Goal: Information Seeking & Learning: Learn about a topic

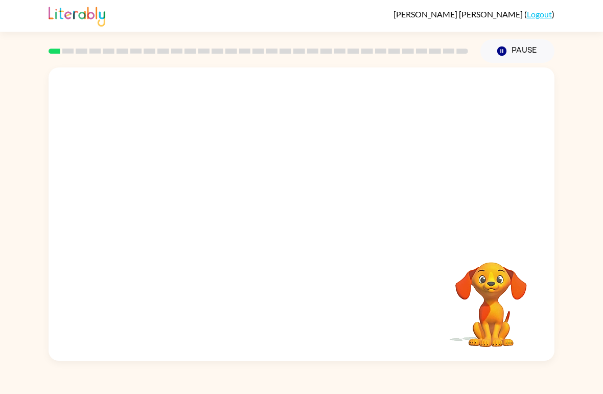
click at [361, 204] on div at bounding box center [302, 153] width 506 height 173
click at [313, 224] on button "button" at bounding box center [301, 219] width 65 height 37
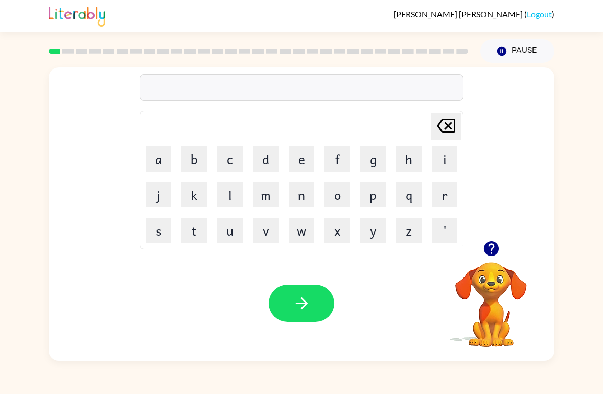
click at [194, 159] on button "b" at bounding box center [194, 159] width 26 height 26
click at [342, 196] on button "o" at bounding box center [337, 195] width 26 height 26
click at [434, 199] on button "r" at bounding box center [444, 195] width 26 height 26
click at [260, 153] on button "d" at bounding box center [266, 159] width 26 height 26
click at [293, 158] on button "e" at bounding box center [302, 159] width 26 height 26
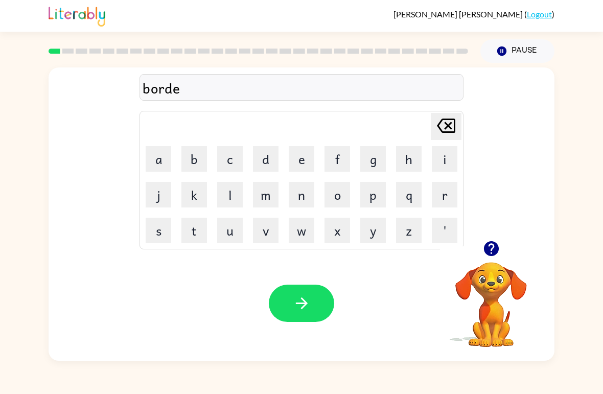
click at [447, 196] on button "r" at bounding box center [444, 195] width 26 height 26
click at [310, 305] on icon "button" at bounding box center [302, 303] width 18 height 18
click at [499, 249] on icon "button" at bounding box center [491, 248] width 18 height 18
click at [446, 197] on button "r" at bounding box center [444, 195] width 26 height 26
click at [161, 160] on button "a" at bounding box center [159, 159] width 26 height 26
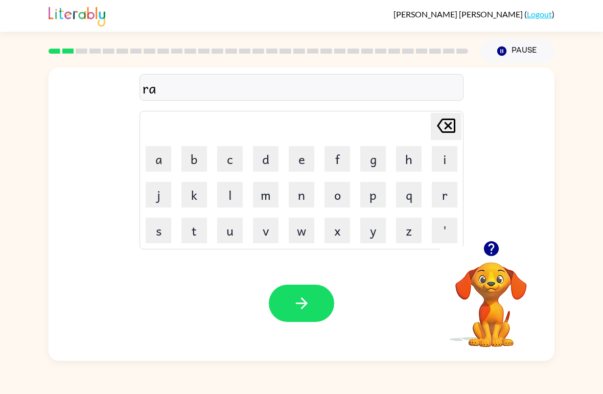
click at [335, 194] on button "o" at bounding box center [337, 195] width 26 height 26
click at [437, 131] on icon "[PERSON_NAME] last character input" at bounding box center [446, 125] width 25 height 25
click at [338, 197] on button "o" at bounding box center [337, 195] width 26 height 26
click at [261, 151] on button "d" at bounding box center [266, 159] width 26 height 26
click at [315, 305] on button "button" at bounding box center [301, 302] width 65 height 37
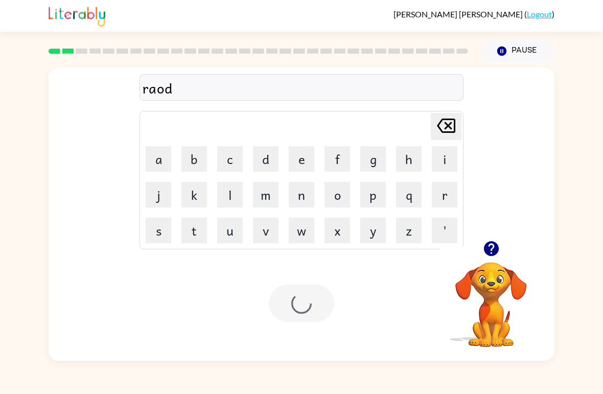
click at [314, 305] on div at bounding box center [301, 302] width 65 height 37
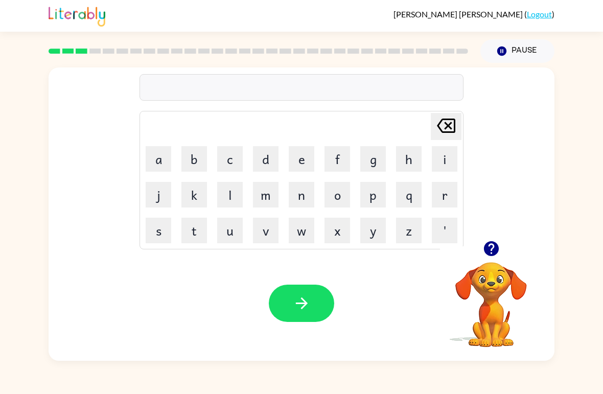
click at [271, 192] on button "m" at bounding box center [266, 195] width 26 height 26
click at [159, 165] on button "a" at bounding box center [159, 159] width 26 height 26
click at [164, 221] on button "s" at bounding box center [159, 231] width 26 height 26
click at [410, 164] on button "h" at bounding box center [409, 159] width 26 height 26
click at [442, 159] on button "i" at bounding box center [444, 159] width 26 height 26
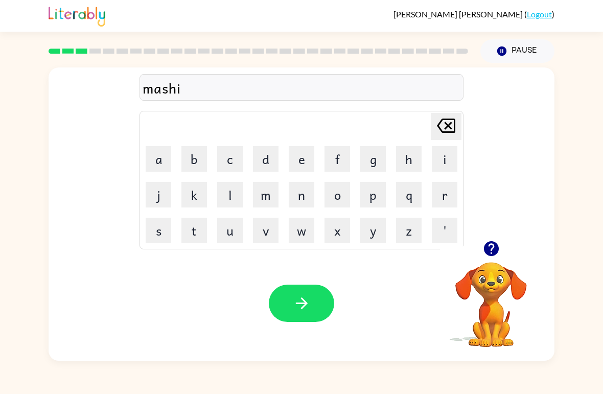
click at [306, 207] on button "n" at bounding box center [302, 195] width 26 height 26
click at [304, 309] on icon "button" at bounding box center [302, 303] width 18 height 18
click at [192, 227] on button "t" at bounding box center [194, 231] width 26 height 26
click at [441, 189] on button "r" at bounding box center [444, 195] width 26 height 26
click at [155, 189] on button "j" at bounding box center [159, 195] width 26 height 26
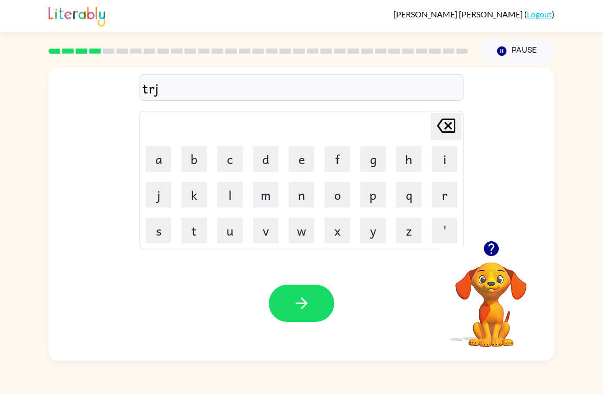
click at [441, 130] on icon at bounding box center [446, 125] width 18 height 14
click at [446, 168] on button "i" at bounding box center [444, 159] width 26 height 26
click at [442, 129] on icon "[PERSON_NAME] last character input" at bounding box center [446, 125] width 25 height 25
click at [307, 159] on button "e" at bounding box center [302, 159] width 26 height 26
click at [437, 162] on button "i" at bounding box center [444, 159] width 26 height 26
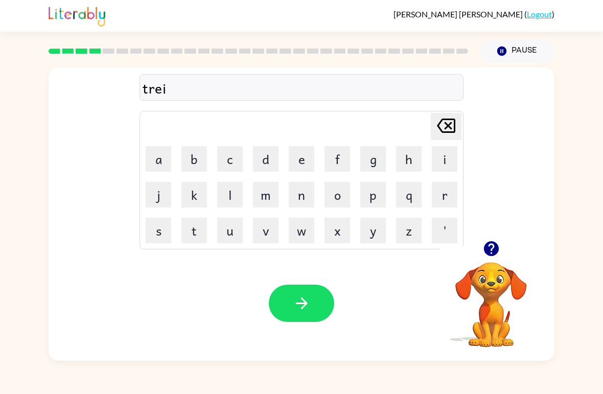
click at [297, 201] on button "n" at bounding box center [302, 195] width 26 height 26
click at [297, 161] on button "e" at bounding box center [302, 159] width 26 height 26
click at [444, 126] on icon "[PERSON_NAME] last character input" at bounding box center [446, 125] width 25 height 25
click at [297, 308] on icon "button" at bounding box center [302, 303] width 18 height 18
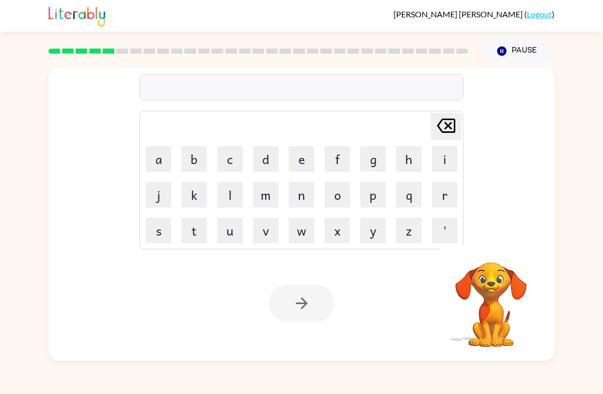
click at [266, 156] on button "d" at bounding box center [266, 159] width 26 height 26
click at [443, 166] on button "i" at bounding box center [444, 159] width 26 height 26
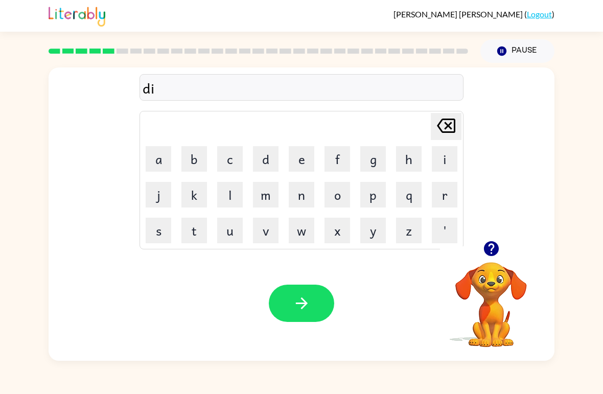
click at [347, 160] on button "f" at bounding box center [337, 159] width 26 height 26
click at [300, 154] on button "e" at bounding box center [302, 159] width 26 height 26
click at [301, 189] on button "n" at bounding box center [302, 195] width 26 height 26
click at [165, 225] on button "s" at bounding box center [159, 231] width 26 height 26
click at [305, 155] on button "e" at bounding box center [302, 159] width 26 height 26
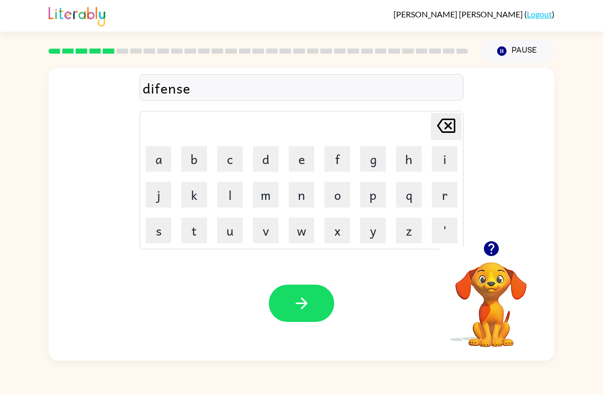
click at [195, 226] on button "t" at bounding box center [194, 231] width 26 height 26
click at [307, 305] on icon "button" at bounding box center [302, 303] width 18 height 18
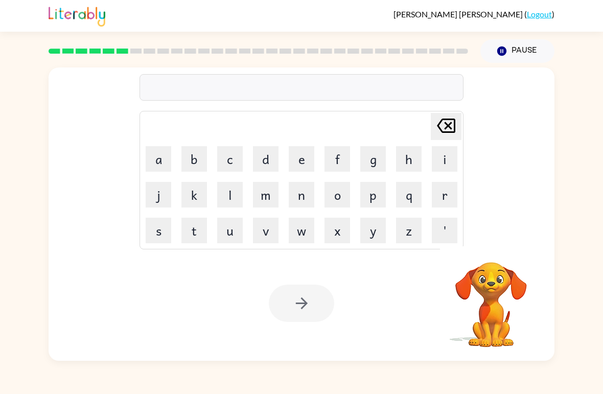
click at [268, 197] on button "m" at bounding box center [266, 195] width 26 height 26
click at [164, 160] on button "a" at bounding box center [159, 159] width 26 height 26
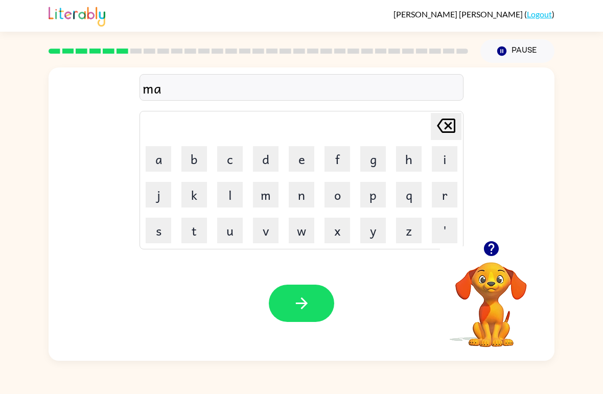
click at [236, 158] on button "c" at bounding box center [230, 159] width 26 height 26
click at [169, 156] on button "a" at bounding box center [159, 159] width 26 height 26
click at [196, 226] on button "t" at bounding box center [194, 231] width 26 height 26
click at [441, 158] on button "i" at bounding box center [444, 159] width 26 height 26
click at [343, 196] on button "o" at bounding box center [337, 195] width 26 height 26
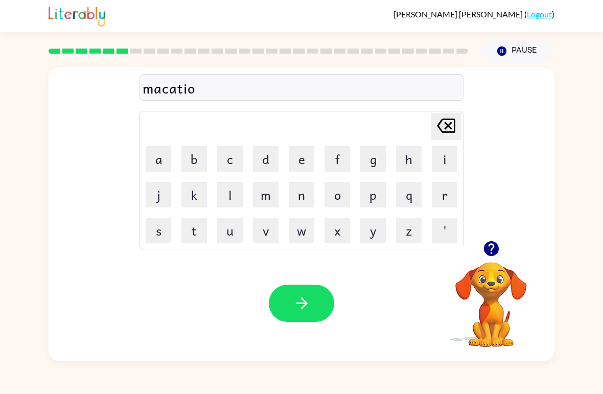
click at [309, 205] on button "n" at bounding box center [302, 195] width 26 height 26
click at [309, 304] on icon "button" at bounding box center [302, 303] width 18 height 18
click at [370, 197] on button "p" at bounding box center [373, 195] width 26 height 26
click at [165, 164] on button "a" at bounding box center [159, 159] width 26 height 26
click at [491, 248] on icon "button" at bounding box center [490, 248] width 15 height 15
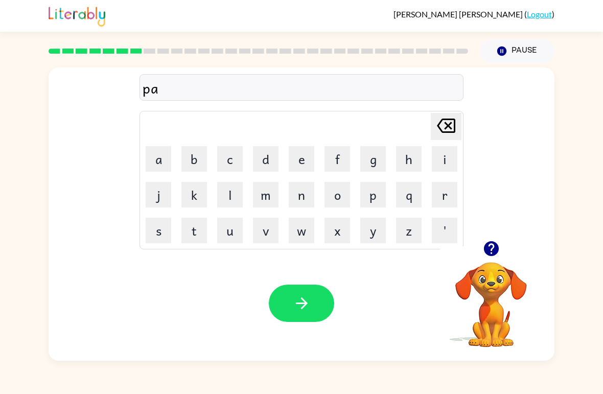
click at [260, 154] on button "d" at bounding box center [266, 159] width 26 height 26
click at [296, 164] on button "e" at bounding box center [302, 159] width 26 height 26
click at [447, 196] on button "r" at bounding box center [444, 195] width 26 height 26
click at [289, 305] on button "button" at bounding box center [301, 302] width 65 height 37
click at [309, 198] on button "n" at bounding box center [302, 195] width 26 height 26
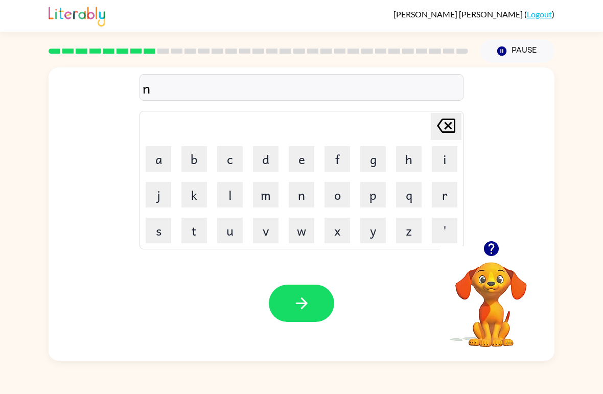
click at [439, 156] on button "i" at bounding box center [444, 159] width 26 height 26
click at [446, 191] on button "r" at bounding box center [444, 195] width 26 height 26
click at [231, 162] on button "c" at bounding box center [230, 159] width 26 height 26
click at [341, 196] on button "o" at bounding box center [337, 195] width 26 height 26
click at [196, 233] on button "t" at bounding box center [194, 231] width 26 height 26
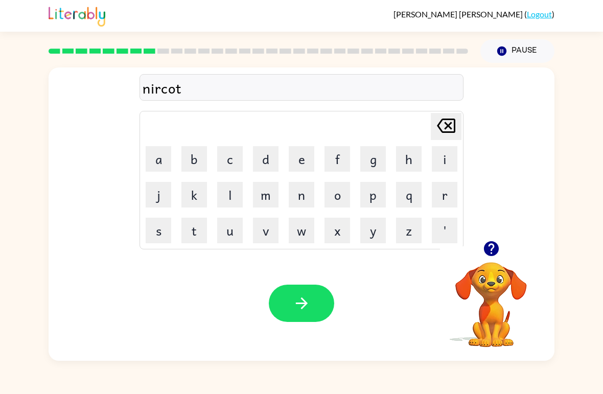
click at [304, 298] on icon "button" at bounding box center [302, 303] width 18 height 18
click at [268, 196] on button "m" at bounding box center [266, 195] width 26 height 26
click at [434, 156] on button "i" at bounding box center [444, 159] width 26 height 26
click at [306, 203] on button "n" at bounding box center [302, 195] width 26 height 26
click at [269, 198] on button "m" at bounding box center [266, 195] width 26 height 26
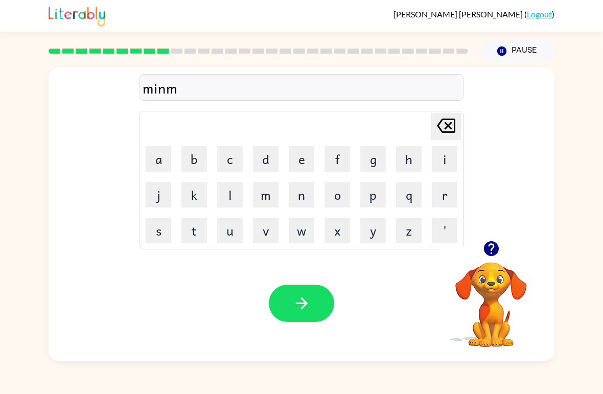
click at [336, 196] on button "o" at bounding box center [337, 195] width 26 height 26
click at [446, 196] on button "r" at bounding box center [444, 195] width 26 height 26
click at [299, 200] on button "n" at bounding box center [302, 195] width 26 height 26
click at [443, 160] on button "i" at bounding box center [444, 159] width 26 height 26
click at [372, 162] on button "g" at bounding box center [373, 159] width 26 height 26
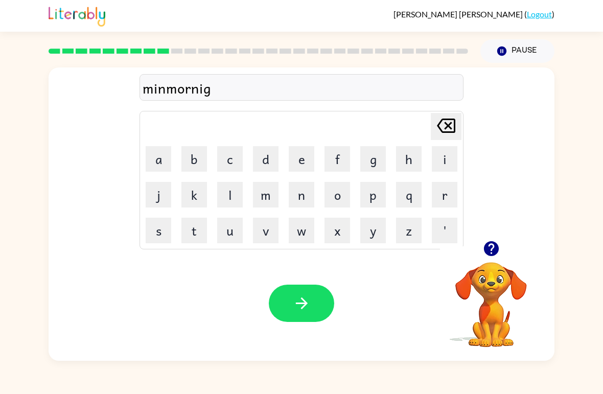
click at [317, 312] on button "button" at bounding box center [301, 302] width 65 height 37
click at [260, 158] on button "d" at bounding box center [266, 159] width 26 height 26
click at [433, 164] on button "i" at bounding box center [444, 159] width 26 height 26
click at [160, 236] on button "s" at bounding box center [159, 231] width 26 height 26
click at [441, 190] on button "r" at bounding box center [444, 195] width 26 height 26
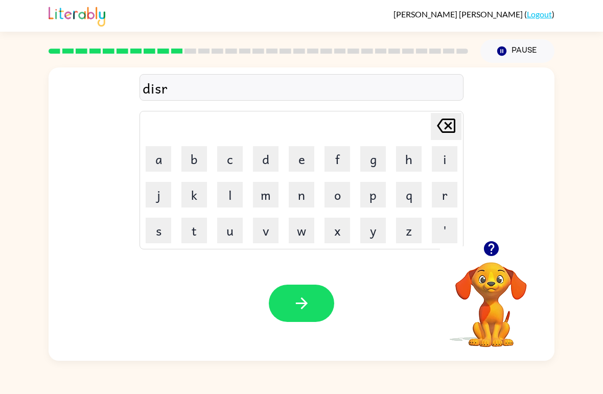
click at [155, 162] on button "a" at bounding box center [159, 159] width 26 height 26
click at [154, 228] on button "s" at bounding box center [159, 231] width 26 height 26
click at [318, 307] on button "button" at bounding box center [301, 302] width 65 height 37
click at [449, 197] on button "r" at bounding box center [444, 195] width 26 height 26
click at [339, 203] on button "o" at bounding box center [337, 195] width 26 height 26
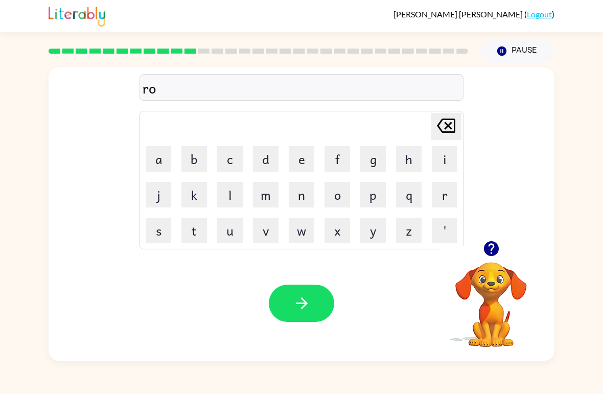
click at [260, 160] on button "d" at bounding box center [266, 159] width 26 height 26
click at [306, 302] on icon "button" at bounding box center [302, 303] width 18 height 18
click at [154, 152] on button "a" at bounding box center [159, 159] width 26 height 26
click at [374, 196] on button "p" at bounding box center [373, 195] width 26 height 26
click at [448, 195] on button "r" at bounding box center [444, 195] width 26 height 26
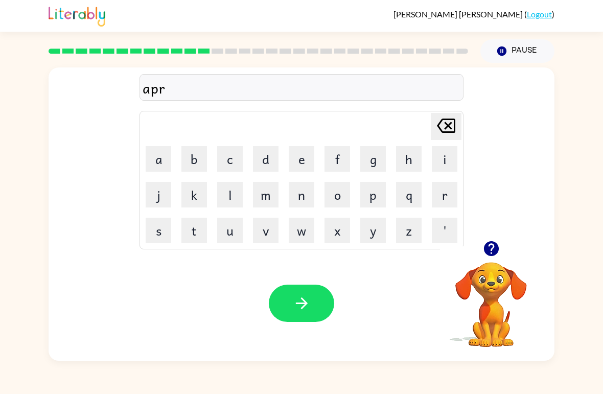
click at [156, 161] on button "a" at bounding box center [159, 159] width 26 height 26
click at [316, 299] on button "button" at bounding box center [301, 302] width 65 height 37
click at [446, 133] on icon at bounding box center [446, 125] width 18 height 14
click at [446, 132] on icon at bounding box center [446, 125] width 18 height 14
click at [450, 193] on button "r" at bounding box center [444, 195] width 26 height 26
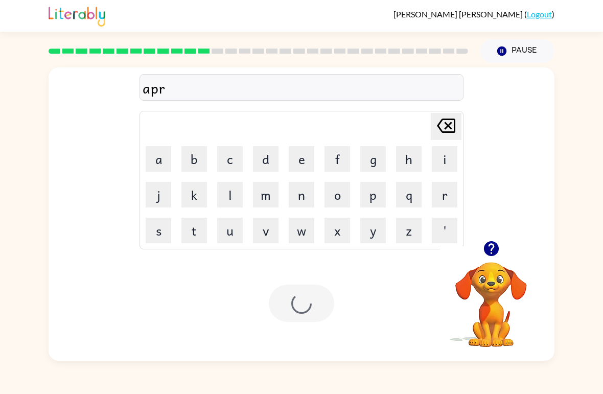
click at [446, 160] on button "i" at bounding box center [444, 159] width 26 height 26
click at [441, 127] on icon "[PERSON_NAME] last character input" at bounding box center [446, 125] width 25 height 25
click at [451, 124] on icon at bounding box center [446, 125] width 18 height 14
click at [278, 195] on button "m" at bounding box center [266, 195] width 26 height 26
click at [160, 158] on button "a" at bounding box center [159, 159] width 26 height 26
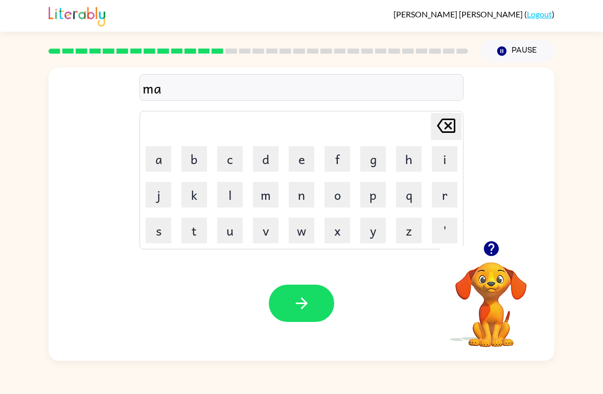
click at [310, 196] on button "n" at bounding box center [302, 195] width 26 height 26
click at [300, 157] on button "e" at bounding box center [302, 159] width 26 height 26
click at [163, 231] on button "s" at bounding box center [159, 231] width 26 height 26
click at [309, 307] on icon "button" at bounding box center [302, 303] width 18 height 18
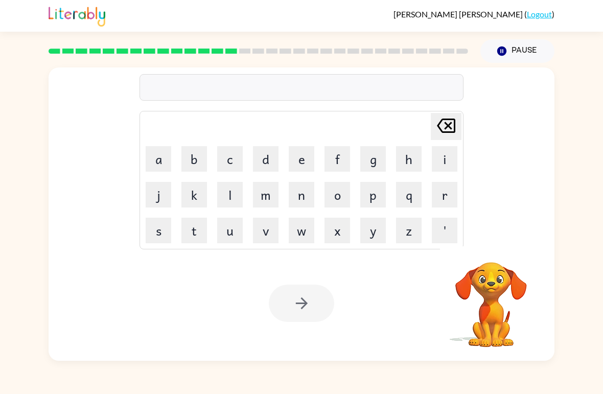
click at [2, 262] on div "[PERSON_NAME] last character input a b c d e f g h i j k l m n o p q r s t u v …" at bounding box center [301, 212] width 603 height 298
click at [187, 154] on button "b" at bounding box center [194, 159] width 26 height 26
click at [349, 193] on button "o" at bounding box center [337, 195] width 26 height 26
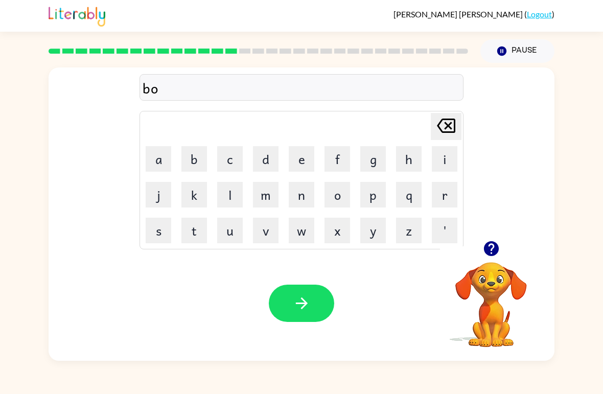
click at [312, 198] on button "n" at bounding box center [302, 195] width 26 height 26
click at [296, 153] on button "e" at bounding box center [302, 159] width 26 height 26
click at [152, 228] on button "s" at bounding box center [159, 231] width 26 height 26
click at [204, 236] on button "t" at bounding box center [194, 231] width 26 height 26
click at [307, 306] on icon "button" at bounding box center [302, 303] width 18 height 18
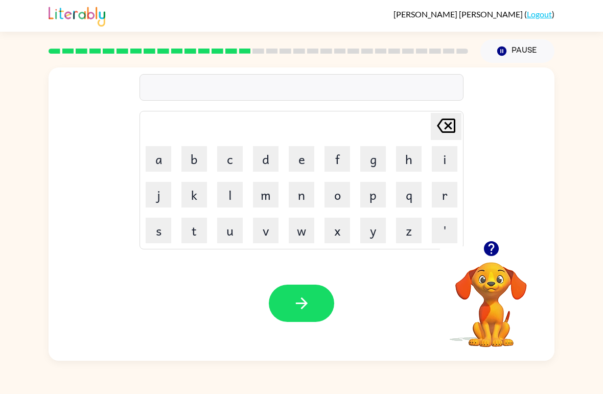
click at [483, 254] on icon "button" at bounding box center [491, 248] width 18 height 18
click at [162, 234] on button "s" at bounding box center [159, 231] width 26 height 26
click at [335, 198] on button "o" at bounding box center [337, 195] width 26 height 26
click at [441, 188] on button "r" at bounding box center [444, 195] width 26 height 26
click at [275, 201] on button "m" at bounding box center [266, 195] width 26 height 26
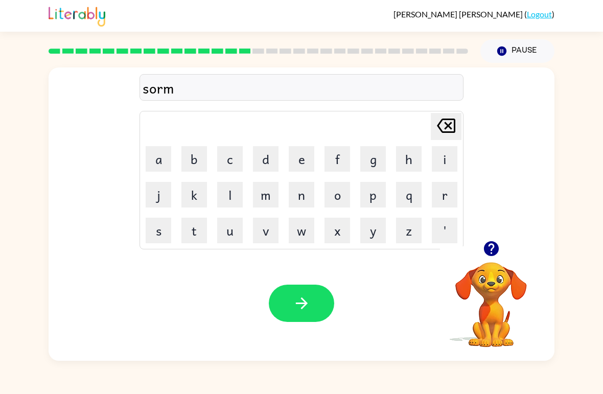
click at [307, 166] on button "e" at bounding box center [302, 159] width 26 height 26
click at [449, 121] on icon at bounding box center [446, 125] width 18 height 14
click at [299, 159] on button "e" at bounding box center [302, 159] width 26 height 26
click at [302, 308] on icon "button" at bounding box center [301, 303] width 12 height 12
click at [492, 252] on icon "button" at bounding box center [490, 248] width 15 height 15
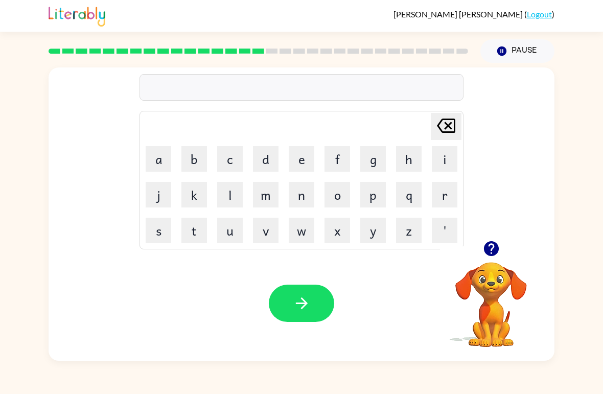
click at [377, 160] on button "g" at bounding box center [373, 159] width 26 height 26
click at [453, 184] on button "r" at bounding box center [444, 195] width 26 height 26
click at [159, 161] on button "a" at bounding box center [159, 159] width 26 height 26
click at [276, 189] on button "m" at bounding box center [266, 195] width 26 height 26
click at [302, 156] on button "e" at bounding box center [302, 159] width 26 height 26
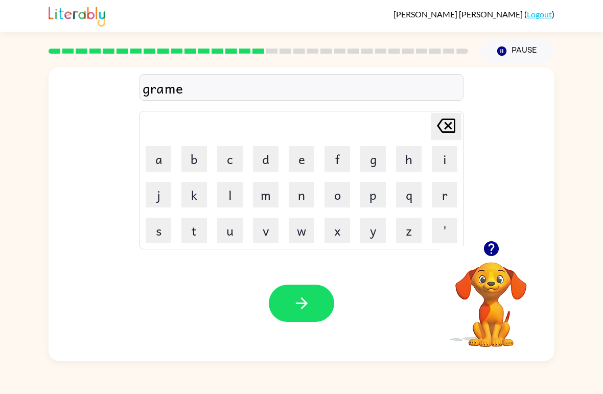
click at [438, 128] on icon at bounding box center [446, 125] width 18 height 14
click at [306, 300] on icon "button" at bounding box center [302, 303] width 18 height 18
click at [304, 156] on button "e" at bounding box center [302, 159] width 26 height 26
click at [199, 168] on button "b" at bounding box center [194, 159] width 26 height 26
click at [440, 200] on button "r" at bounding box center [444, 195] width 26 height 26
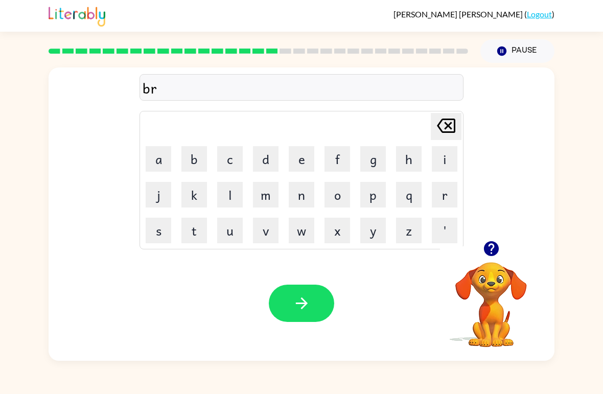
click at [446, 160] on button "i" at bounding box center [444, 159] width 26 height 26
click at [271, 198] on button "m" at bounding box center [266, 195] width 26 height 26
click at [441, 155] on button "i" at bounding box center [444, 159] width 26 height 26
click at [301, 197] on button "n" at bounding box center [302, 195] width 26 height 26
click at [377, 148] on button "g" at bounding box center [373, 159] width 26 height 26
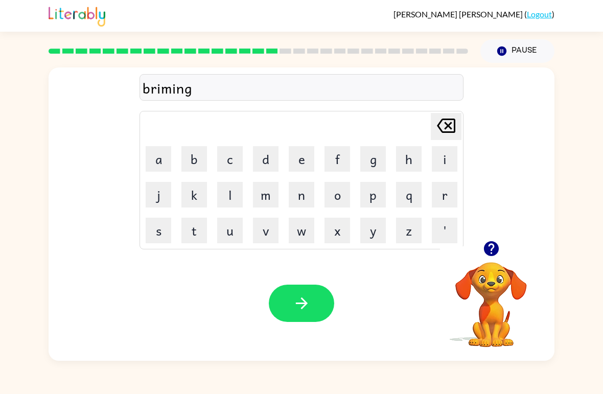
click at [309, 300] on icon "button" at bounding box center [302, 303] width 18 height 18
click at [357, 347] on div "Your browser must support playing .mp4 files to use Literably. Please try using…" at bounding box center [302, 303] width 506 height 115
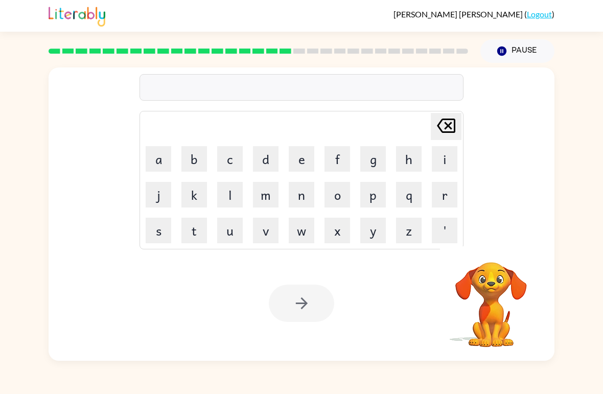
click at [160, 229] on button "s" at bounding box center [159, 231] width 26 height 26
click at [434, 157] on button "i" at bounding box center [444, 159] width 26 height 26
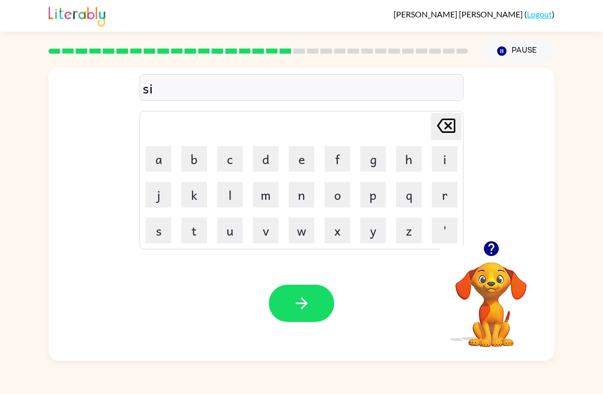
click at [157, 229] on button "s" at bounding box center [159, 231] width 26 height 26
click at [499, 283] on video "Your browser must support playing .mp4 files to use Literably. Please try using…" at bounding box center [491, 297] width 102 height 102
click at [490, 253] on icon "button" at bounding box center [491, 248] width 18 height 18
click at [242, 162] on button "c" at bounding box center [230, 159] width 26 height 26
click at [303, 163] on button "e" at bounding box center [302, 159] width 26 height 26
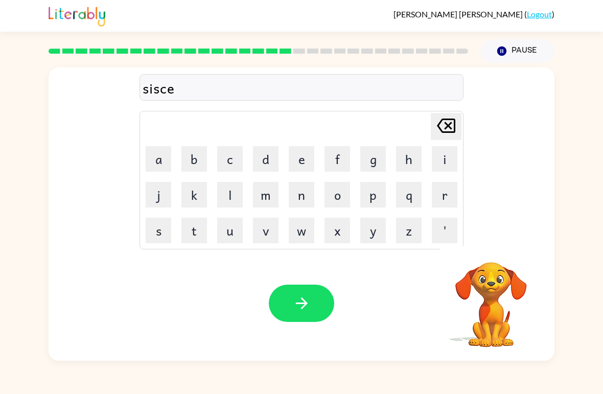
click at [156, 231] on button "s" at bounding box center [159, 231] width 26 height 26
click at [313, 307] on button "button" at bounding box center [301, 302] width 65 height 37
click at [166, 159] on button "a" at bounding box center [159, 159] width 26 height 26
click at [441, 201] on button "r" at bounding box center [444, 195] width 26 height 26
click at [191, 233] on button "t" at bounding box center [194, 231] width 26 height 26
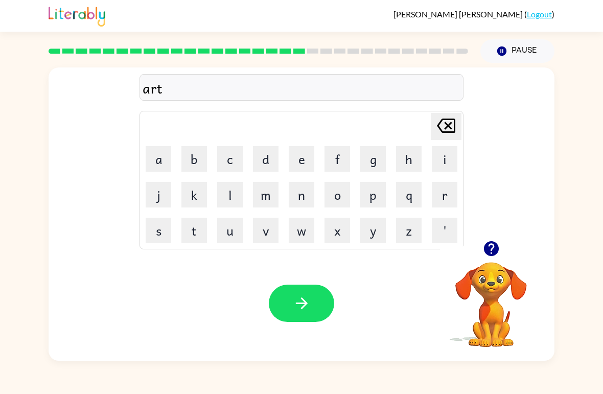
click at [488, 246] on icon "button" at bounding box center [491, 248] width 18 height 18
click at [198, 232] on button "t" at bounding box center [194, 231] width 26 height 26
click at [445, 135] on icon "[PERSON_NAME] last character input" at bounding box center [446, 125] width 25 height 25
click at [484, 249] on icon "button" at bounding box center [490, 248] width 15 height 15
click at [452, 121] on icon at bounding box center [446, 125] width 18 height 14
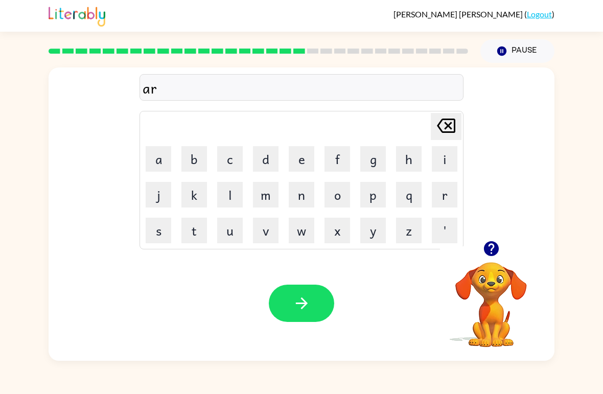
click at [497, 273] on video "Your browser must support playing .mp4 files to use Literably. Please try using…" at bounding box center [491, 297] width 102 height 102
click at [493, 251] on icon "button" at bounding box center [490, 248] width 15 height 15
click at [187, 232] on button "t" at bounding box center [194, 231] width 26 height 26
click at [444, 182] on button "r" at bounding box center [444, 195] width 26 height 26
click at [153, 194] on button "j" at bounding box center [159, 195] width 26 height 26
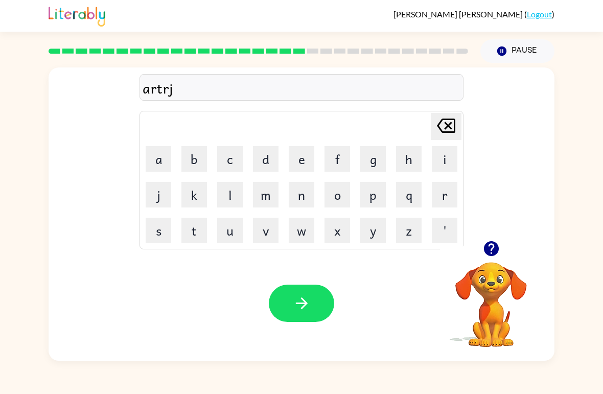
click at [271, 164] on button "d" at bounding box center [266, 159] width 26 height 26
click at [448, 126] on icon at bounding box center [446, 125] width 18 height 14
click at [499, 269] on video "Your browser must support playing .mp4 files to use Literably. Please try using…" at bounding box center [491, 297] width 102 height 102
click at [491, 249] on icon "button" at bounding box center [491, 248] width 18 height 18
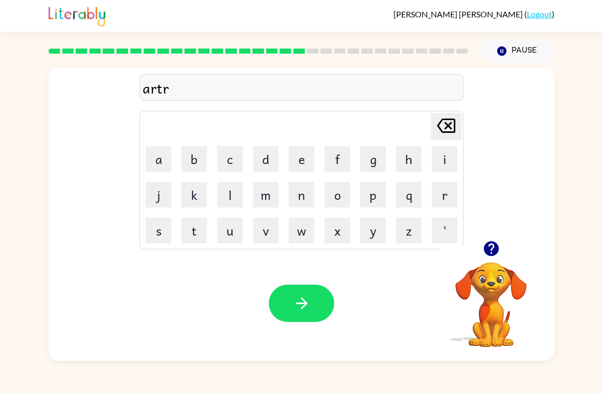
click at [264, 159] on button "d" at bounding box center [266, 159] width 26 height 26
click at [299, 298] on icon "button" at bounding box center [302, 303] width 18 height 18
click at [498, 277] on video "Your browser must support playing .mp4 files to use Literably. Please try using…" at bounding box center [491, 297] width 102 height 102
click at [486, 250] on icon "button" at bounding box center [490, 248] width 15 height 15
click at [342, 150] on button "f" at bounding box center [337, 159] width 26 height 26
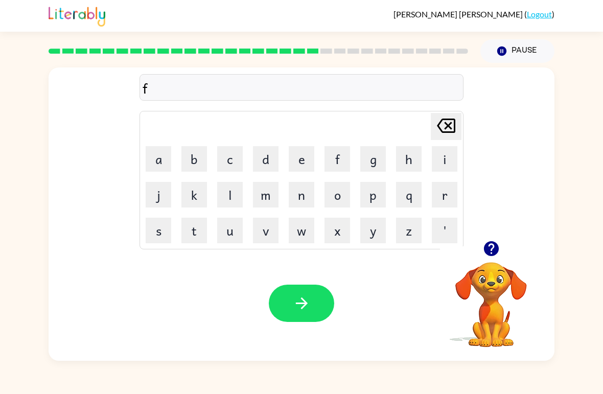
click at [341, 201] on button "o" at bounding box center [337, 195] width 26 height 26
click at [238, 196] on button "l" at bounding box center [230, 195] width 26 height 26
click at [343, 196] on button "o" at bounding box center [337, 195] width 26 height 26
click at [311, 292] on button "button" at bounding box center [301, 302] width 65 height 37
click at [154, 222] on button "s" at bounding box center [159, 231] width 26 height 26
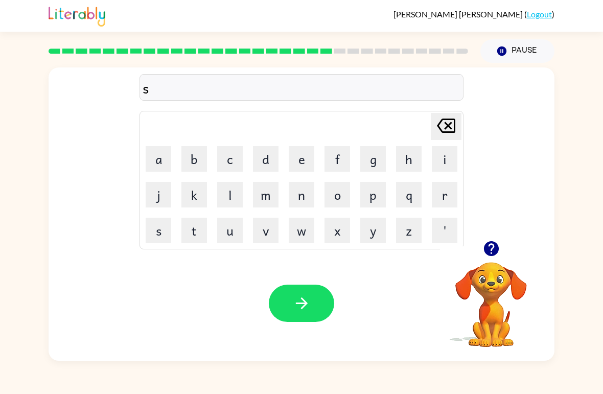
click at [292, 159] on button "e" at bounding box center [302, 159] width 26 height 26
click at [308, 198] on button "n" at bounding box center [302, 195] width 26 height 26
click at [199, 231] on button "t" at bounding box center [194, 231] width 26 height 26
click at [451, 160] on button "i" at bounding box center [444, 159] width 26 height 26
click at [382, 195] on button "p" at bounding box center [373, 195] width 26 height 26
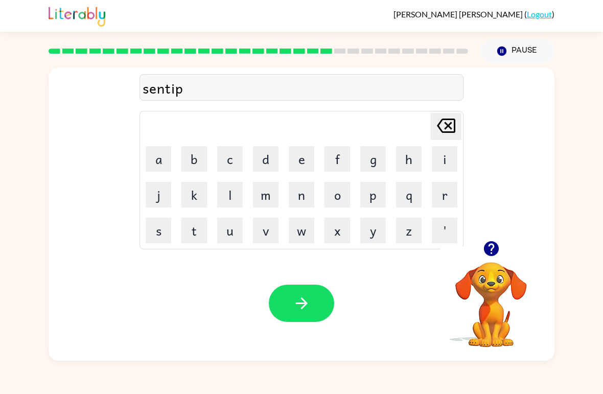
click at [443, 163] on button "i" at bounding box center [444, 159] width 26 height 26
click at [290, 302] on button "button" at bounding box center [301, 302] width 65 height 37
click at [160, 238] on button "s" at bounding box center [159, 231] width 26 height 26
click at [345, 193] on button "o" at bounding box center [337, 195] width 26 height 26
click at [166, 241] on button "s" at bounding box center [159, 231] width 26 height 26
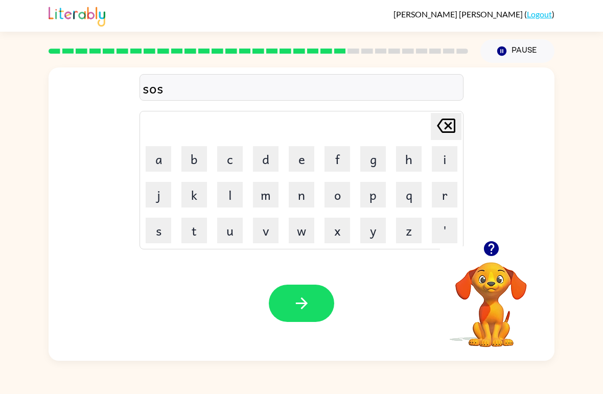
click at [192, 233] on button "t" at bounding box center [194, 231] width 26 height 26
click at [297, 160] on button "e" at bounding box center [302, 159] width 26 height 26
click at [297, 192] on button "n" at bounding box center [302, 195] width 26 height 26
click at [269, 152] on button "d" at bounding box center [266, 159] width 26 height 26
click at [313, 296] on button "button" at bounding box center [301, 302] width 65 height 37
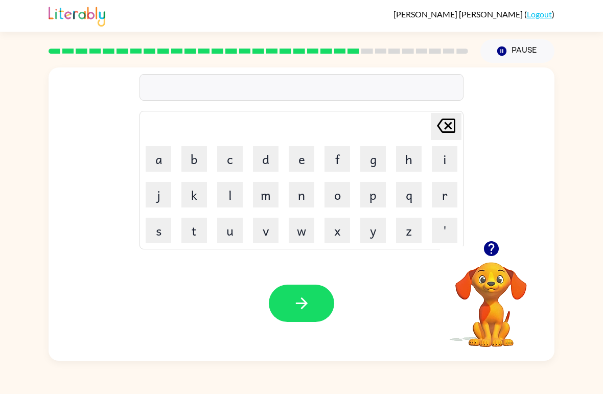
click at [339, 160] on button "f" at bounding box center [337, 159] width 26 height 26
click at [342, 194] on button "o" at bounding box center [337, 195] width 26 height 26
click at [307, 227] on button "w" at bounding box center [302, 231] width 26 height 26
click at [302, 155] on button "e" at bounding box center [302, 159] width 26 height 26
click at [458, 131] on button "[PERSON_NAME] last character input" at bounding box center [445, 126] width 31 height 27
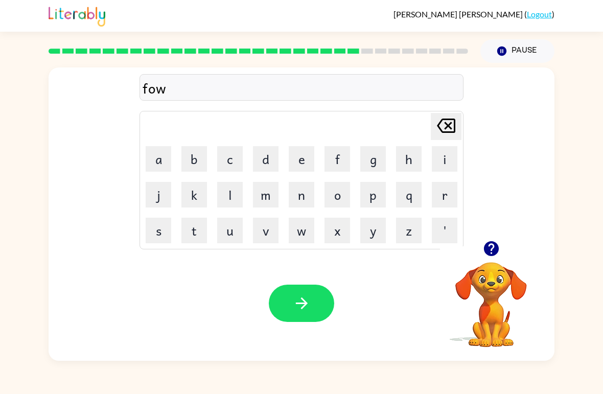
click at [493, 261] on button "button" at bounding box center [491, 248] width 26 height 26
click at [309, 152] on button "e" at bounding box center [302, 159] width 26 height 26
click at [443, 190] on button "r" at bounding box center [444, 195] width 26 height 26
click at [323, 292] on button "button" at bounding box center [301, 302] width 65 height 37
click at [490, 250] on icon "button" at bounding box center [491, 248] width 18 height 18
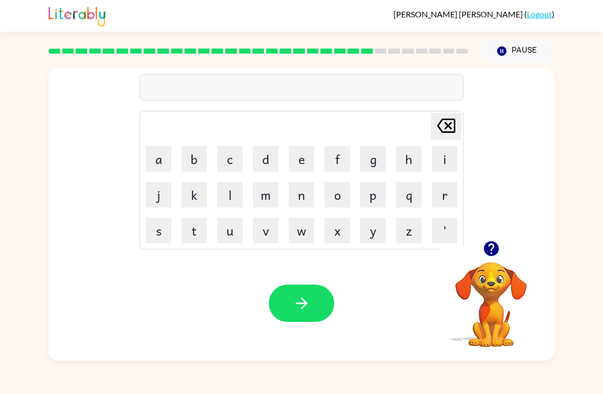
click at [443, 190] on button "r" at bounding box center [444, 195] width 26 height 26
click at [444, 167] on button "i" at bounding box center [444, 159] width 26 height 26
click at [226, 202] on button "l" at bounding box center [230, 195] width 26 height 26
click at [203, 228] on button "t" at bounding box center [194, 231] width 26 height 26
click at [305, 162] on button "e" at bounding box center [302, 159] width 26 height 26
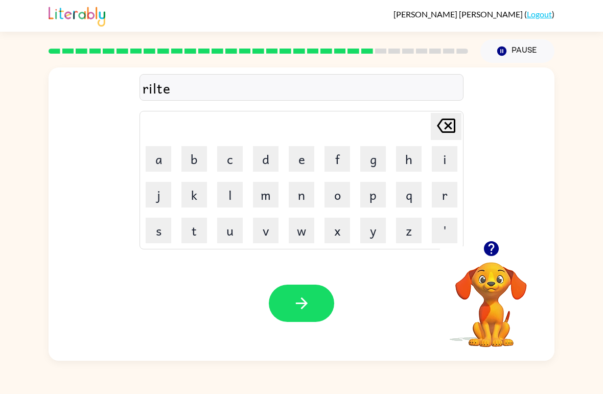
click at [440, 201] on button "r" at bounding box center [444, 195] width 26 height 26
click at [319, 301] on button "button" at bounding box center [301, 302] width 65 height 37
click at [498, 274] on video "Your browser must support playing .mp4 files to use Literably. Please try using…" at bounding box center [491, 297] width 102 height 102
click at [491, 246] on icon "button" at bounding box center [490, 248] width 15 height 15
click at [367, 157] on button "g" at bounding box center [373, 159] width 26 height 26
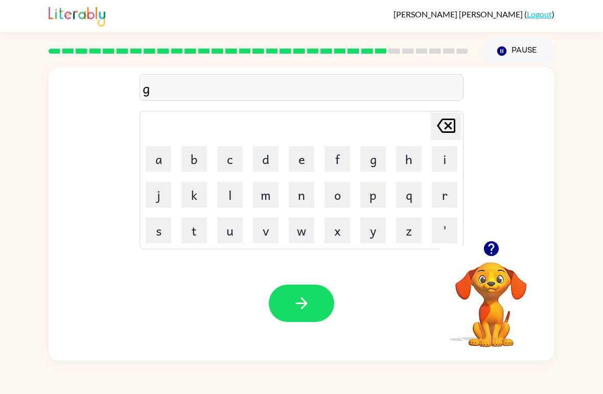
click at [345, 193] on button "o" at bounding box center [337, 195] width 26 height 26
click at [199, 163] on button "b" at bounding box center [194, 159] width 26 height 26
click at [242, 192] on button "l" at bounding box center [230, 195] width 26 height 26
click at [437, 165] on button "i" at bounding box center [444, 159] width 26 height 26
click at [302, 200] on button "n" at bounding box center [302, 195] width 26 height 26
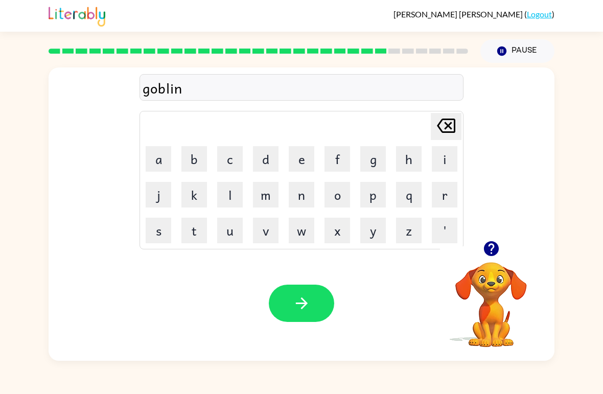
click at [372, 163] on button "g" at bounding box center [373, 159] width 26 height 26
click at [312, 297] on button "button" at bounding box center [301, 302] width 65 height 37
click at [488, 252] on icon "button" at bounding box center [490, 248] width 15 height 15
click at [230, 191] on button "l" at bounding box center [230, 195] width 26 height 26
click at [342, 196] on button "o" at bounding box center [337, 195] width 26 height 26
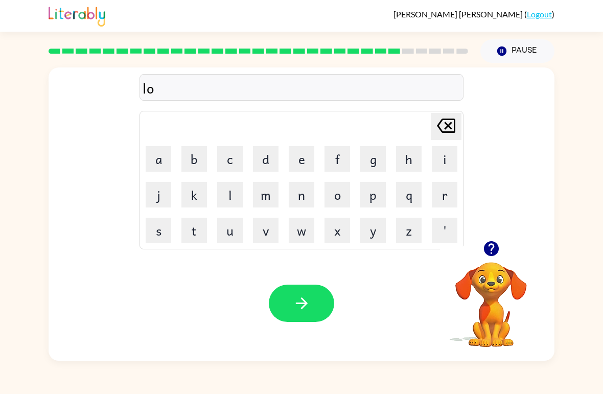
click at [270, 196] on button "m" at bounding box center [266, 195] width 26 height 26
click at [187, 157] on button "b" at bounding box center [194, 159] width 26 height 26
click at [308, 160] on button "e" at bounding box center [302, 159] width 26 height 26
click at [440, 194] on button "r" at bounding box center [444, 195] width 26 height 26
click at [495, 285] on video "Your browser must support playing .mp4 files to use Literably. Please try using…" at bounding box center [491, 297] width 102 height 102
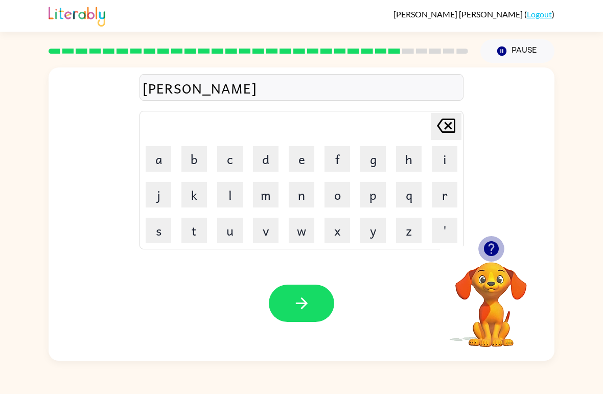
click at [492, 249] on icon "button" at bounding box center [491, 248] width 18 height 18
click at [377, 170] on button "g" at bounding box center [373, 159] width 26 height 26
click at [166, 153] on button "a" at bounding box center [159, 159] width 26 height 26
click at [493, 268] on video "Your browser must support playing .mp4 files to use Literably. Please try using…" at bounding box center [491, 297] width 102 height 102
click at [492, 250] on icon "button" at bounding box center [490, 248] width 15 height 15
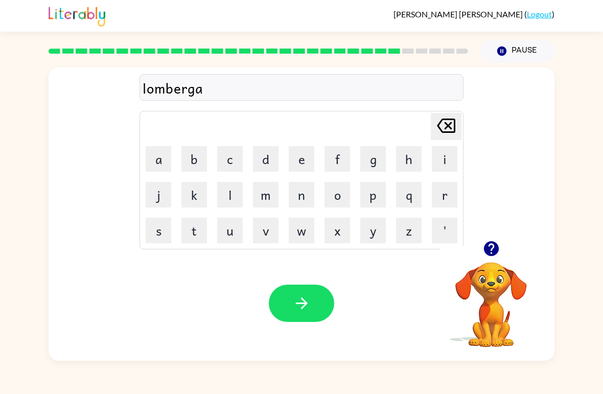
click at [237, 160] on button "c" at bounding box center [230, 159] width 26 height 26
click at [189, 204] on button "k" at bounding box center [194, 195] width 26 height 26
click at [302, 309] on icon "button" at bounding box center [302, 303] width 18 height 18
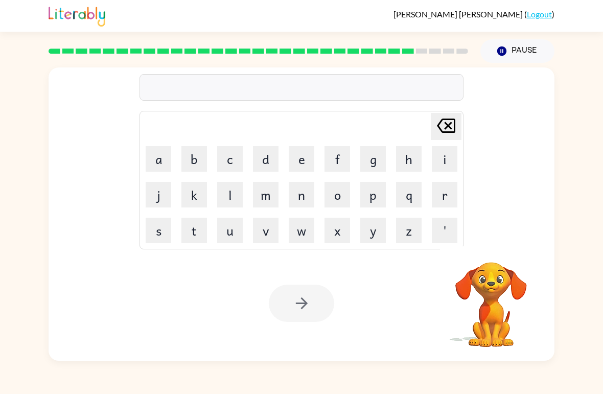
click at [200, 107] on div "[PERSON_NAME] last character input a b c d e f g h i j k l m n o p q r s t u v …" at bounding box center [301, 154] width 324 height 190
click at [256, 93] on div at bounding box center [301, 87] width 324 height 27
click at [242, 162] on button "c" at bounding box center [230, 159] width 26 height 26
click at [342, 198] on button "o" at bounding box center [337, 195] width 26 height 26
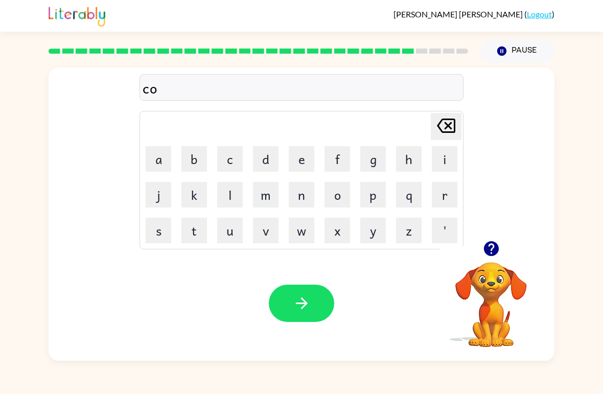
click at [269, 196] on button "m" at bounding box center [266, 195] width 26 height 26
click at [379, 197] on button "p" at bounding box center [373, 195] width 26 height 26
click at [438, 164] on button "i" at bounding box center [444, 159] width 26 height 26
click at [442, 202] on button "r" at bounding box center [444, 195] width 26 height 26
click at [168, 224] on button "s" at bounding box center [159, 231] width 26 height 26
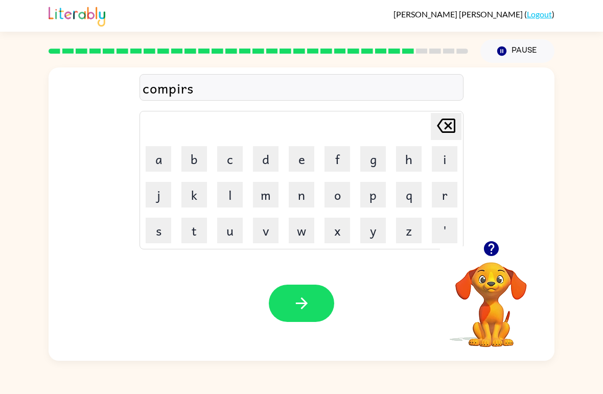
click at [302, 298] on icon "button" at bounding box center [302, 303] width 18 height 18
click at [191, 223] on button "t" at bounding box center [194, 231] width 26 height 26
click at [293, 153] on button "e" at bounding box center [302, 159] width 26 height 26
click at [299, 195] on button "n" at bounding box center [302, 195] width 26 height 26
click at [305, 302] on icon "button" at bounding box center [301, 303] width 12 height 12
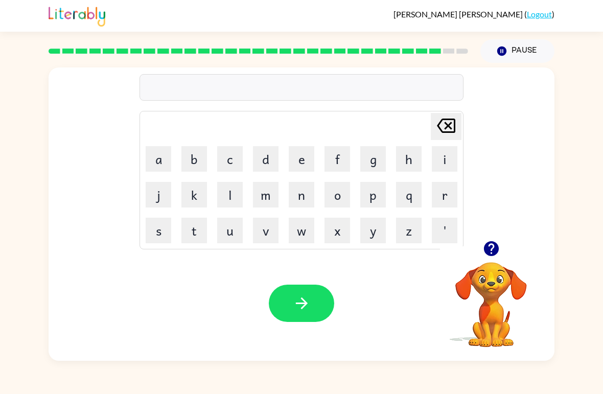
click at [495, 270] on video "Your browser must support playing .mp4 files to use Literably. Please try using…" at bounding box center [491, 297] width 102 height 102
click at [495, 243] on icon "button" at bounding box center [491, 248] width 18 height 18
click at [155, 228] on button "s" at bounding box center [159, 231] width 26 height 26
click at [340, 194] on button "o" at bounding box center [337, 195] width 26 height 26
click at [198, 161] on button "b" at bounding box center [194, 159] width 26 height 26
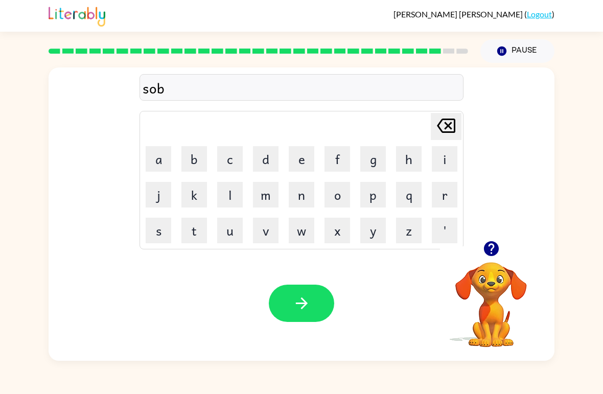
click at [306, 228] on button "w" at bounding box center [302, 231] width 26 height 26
click at [304, 163] on button "e" at bounding box center [302, 159] width 26 height 26
click at [439, 196] on button "r" at bounding box center [444, 195] width 26 height 26
click at [300, 299] on icon "button" at bounding box center [302, 303] width 18 height 18
click at [486, 258] on button "button" at bounding box center [491, 248] width 26 height 26
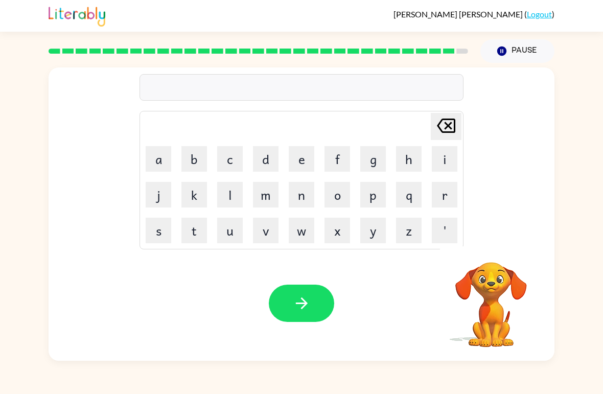
click at [115, 22] on div "[PERSON_NAME] ( Logout )" at bounding box center [302, 16] width 506 height 32
click at [349, 194] on button "o" at bounding box center [337, 195] width 26 height 26
click at [311, 197] on button "n" at bounding box center [302, 195] width 26 height 26
click at [152, 157] on button "a" at bounding box center [159, 159] width 26 height 26
click at [349, 166] on button "f" at bounding box center [337, 159] width 26 height 26
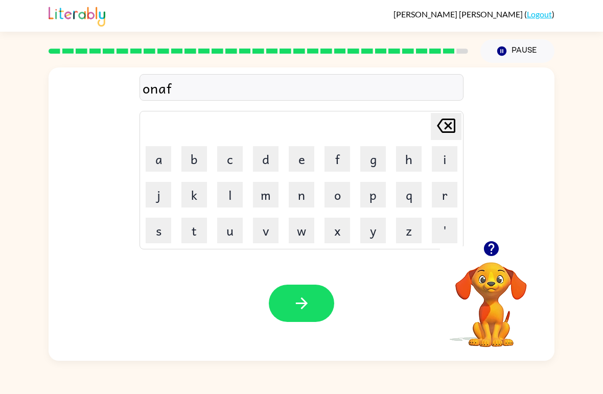
click at [304, 159] on button "e" at bounding box center [302, 159] width 26 height 26
click at [443, 156] on button "i" at bounding box center [444, 159] width 26 height 26
click at [299, 306] on icon "button" at bounding box center [302, 303] width 18 height 18
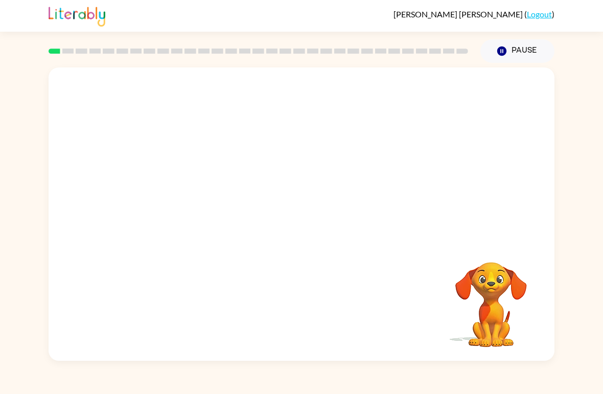
click at [498, 171] on div at bounding box center [302, 153] width 506 height 173
click at [497, 287] on video "Your browser must support playing .mp4 files to use Literably. Please try using…" at bounding box center [491, 297] width 102 height 102
click at [495, 283] on video "Your browser must support playing .mp4 files to use Literably. Please try using…" at bounding box center [491, 297] width 102 height 102
click at [513, 263] on video "Your browser must support playing .mp4 files to use Literably. Please try using…" at bounding box center [491, 297] width 102 height 102
click at [360, 305] on div "Your browser must support playing .mp4 files to use Literably. Please try using…" at bounding box center [302, 213] width 506 height 293
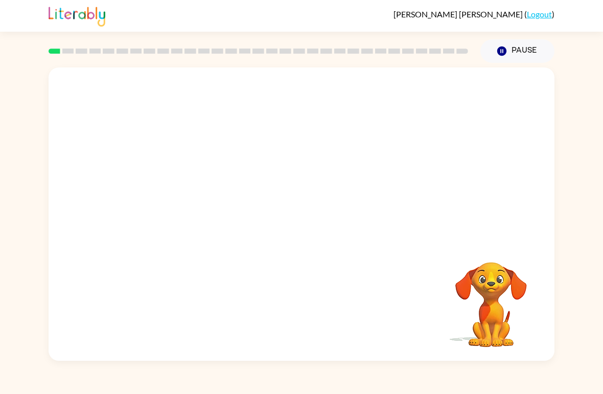
click at [489, 296] on video "Your browser must support playing .mp4 files to use Literably. Please try using…" at bounding box center [491, 297] width 102 height 102
click at [482, 293] on video "Your browser must support playing .mp4 files to use Literably. Please try using…" at bounding box center [491, 297] width 102 height 102
click at [497, 276] on video "Your browser must support playing .mp4 files to use Literably. Please try using…" at bounding box center [491, 297] width 102 height 102
click at [505, 276] on video "Your browser must support playing .mp4 files to use Literably. Please try using…" at bounding box center [491, 297] width 102 height 102
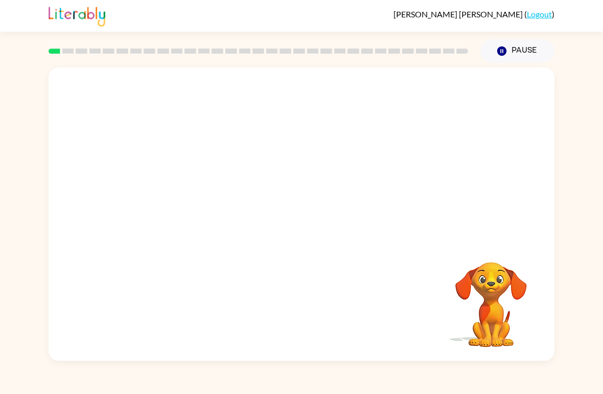
click at [509, 265] on video "Your browser must support playing .mp4 files to use Literably. Please try using…" at bounding box center [491, 297] width 102 height 102
click at [444, 286] on video "Your browser must support playing .mp4 files to use Literably. Please try using…" at bounding box center [491, 297] width 102 height 102
click at [420, 285] on div "Your browser must support playing .mp4 files to use Literably. Please try using…" at bounding box center [302, 213] width 506 height 293
click at [438, 284] on div "Your browser must support playing .mp4 files to use Literably. Please try using…" at bounding box center [302, 213] width 506 height 293
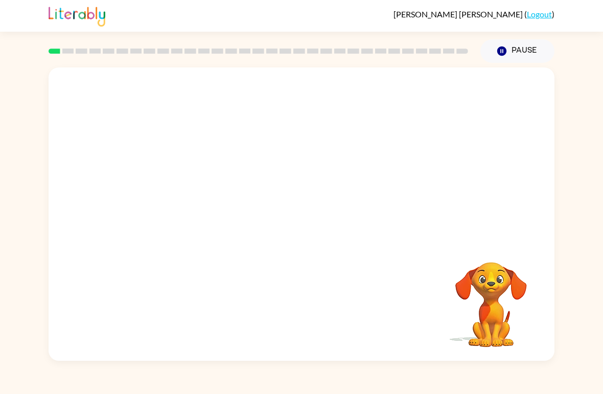
click at [524, 50] on button "Pause Pause" at bounding box center [517, 50] width 74 height 23
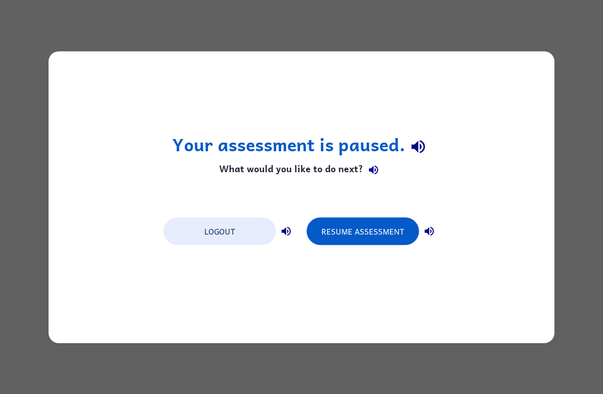
click at [358, 237] on button "Resume Assessment" at bounding box center [362, 231] width 112 height 28
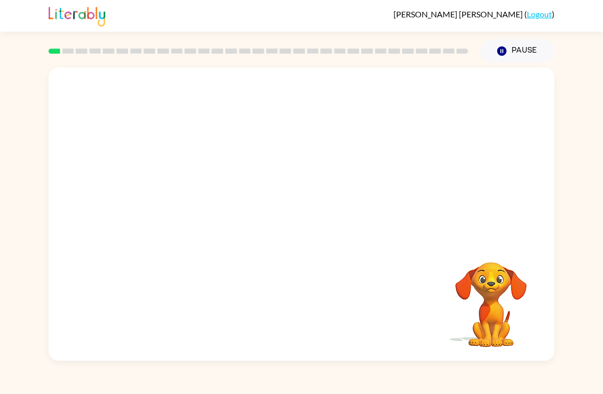
click at [462, 300] on video "Your browser must support playing .mp4 files to use Literably. Please try using…" at bounding box center [491, 297] width 102 height 102
click at [498, 306] on video "Your browser must support playing .mp4 files to use Literably. Please try using…" at bounding box center [491, 297] width 102 height 102
click at [497, 306] on video "Your browser must support playing .mp4 files to use Literably. Please try using…" at bounding box center [491, 297] width 102 height 102
click at [505, 314] on video "Your browser must support playing .mp4 files to use Literably. Please try using…" at bounding box center [491, 297] width 102 height 102
click at [489, 310] on video "Your browser must support playing .mp4 files to use Literably. Please try using…" at bounding box center [491, 297] width 102 height 102
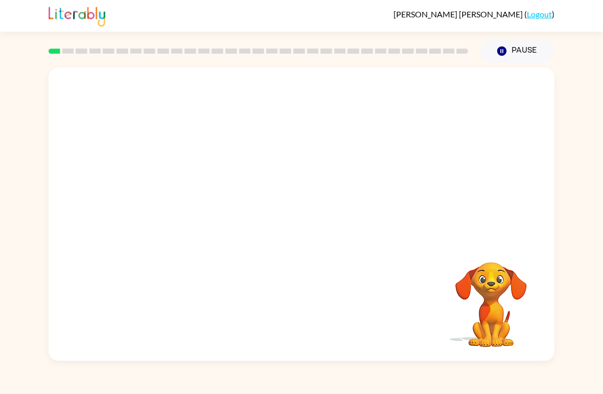
click at [494, 302] on video "Your browser must support playing .mp4 files to use Literably. Please try using…" at bounding box center [491, 297] width 102 height 102
click at [472, 142] on div at bounding box center [302, 153] width 506 height 173
click at [473, 137] on div at bounding box center [302, 153] width 506 height 173
click at [516, 40] on button "Pause Pause" at bounding box center [517, 50] width 74 height 23
click at [530, 46] on button "Pause Pause" at bounding box center [517, 50] width 74 height 23
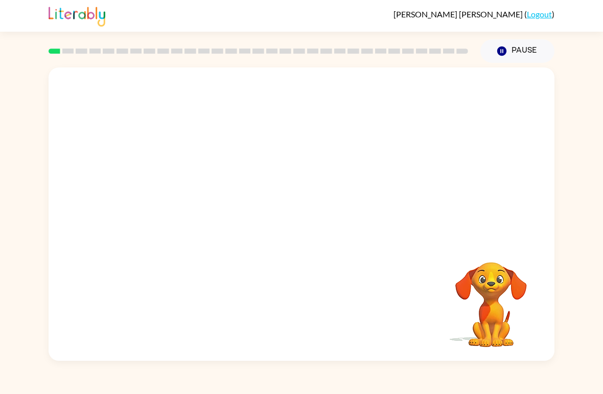
click at [525, 46] on button "Pause Pause" at bounding box center [517, 50] width 74 height 23
click at [538, 43] on button "Pause Pause" at bounding box center [517, 50] width 74 height 23
click at [538, 42] on button "Pause Pause" at bounding box center [517, 50] width 74 height 23
click at [540, 42] on button "Pause Pause" at bounding box center [517, 50] width 74 height 23
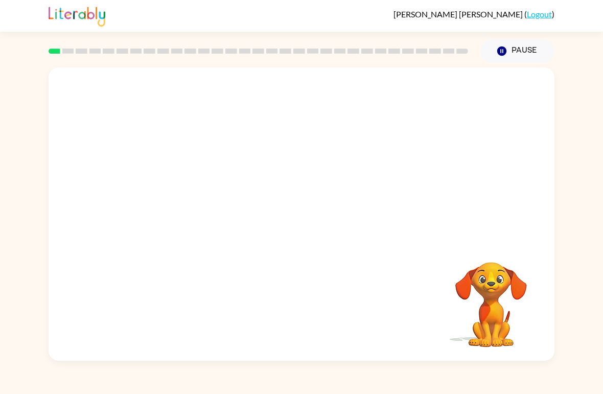
click at [422, 297] on div "Your browser must support playing .mp4 files to use Literably. Please try using…" at bounding box center [302, 213] width 506 height 293
click at [317, 226] on div at bounding box center [301, 219] width 65 height 37
click at [320, 218] on div at bounding box center [301, 219] width 65 height 37
click at [324, 219] on div at bounding box center [301, 219] width 65 height 37
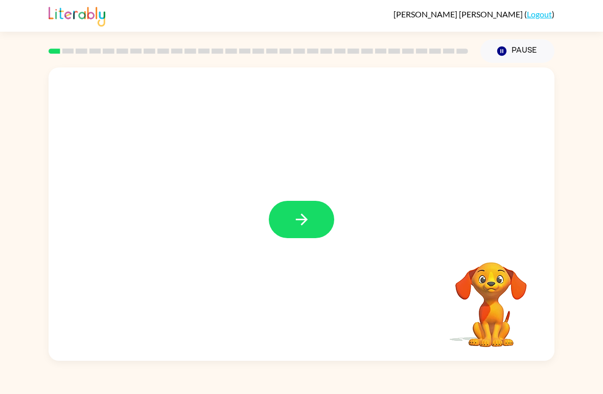
click at [291, 228] on button "button" at bounding box center [301, 219] width 65 height 37
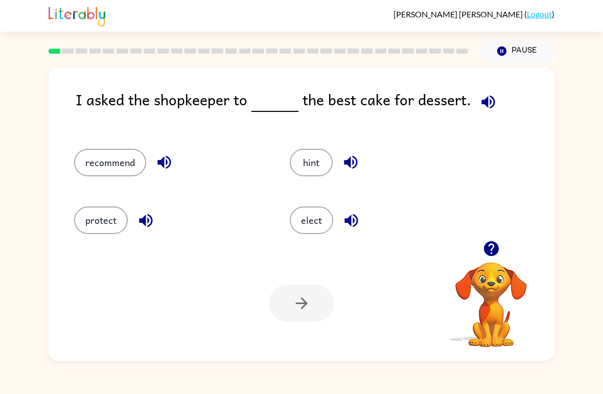
click at [317, 224] on button "elect" at bounding box center [311, 220] width 43 height 28
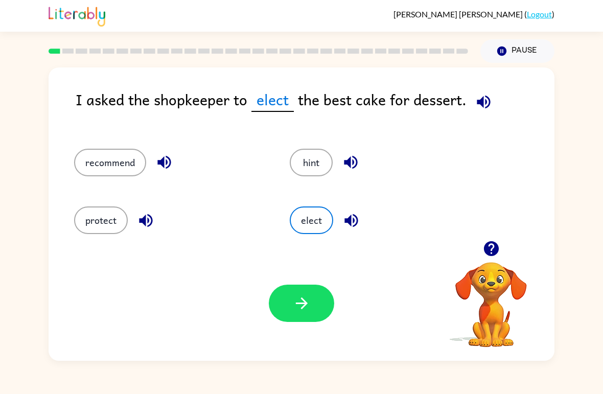
click at [315, 162] on button "hint" at bounding box center [311, 163] width 43 height 28
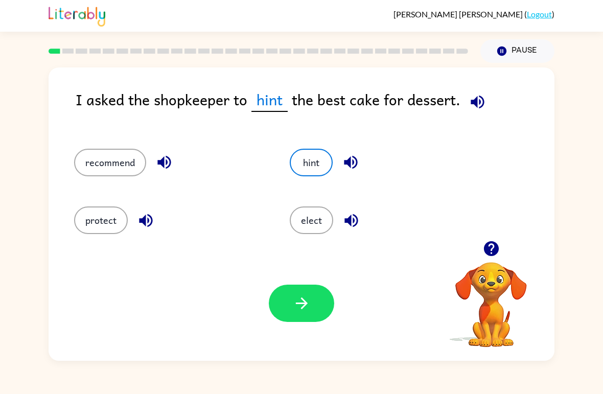
click at [489, 97] on div "I asked the shopkeeper to hint the best cake for dessert." at bounding box center [315, 108] width 478 height 40
click at [476, 102] on icon "button" at bounding box center [476, 101] width 13 height 13
click at [100, 158] on button "recommend" at bounding box center [110, 163] width 72 height 28
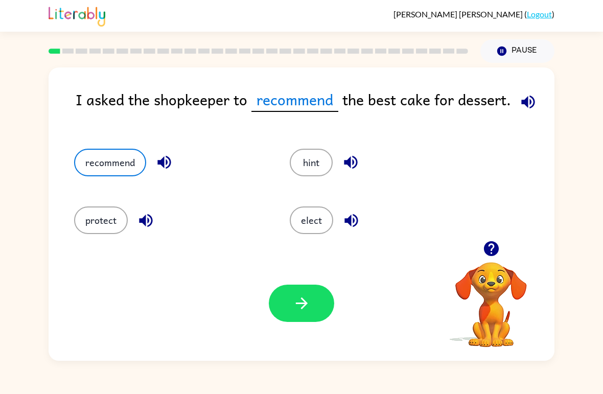
click at [307, 307] on icon "button" at bounding box center [302, 303] width 18 height 18
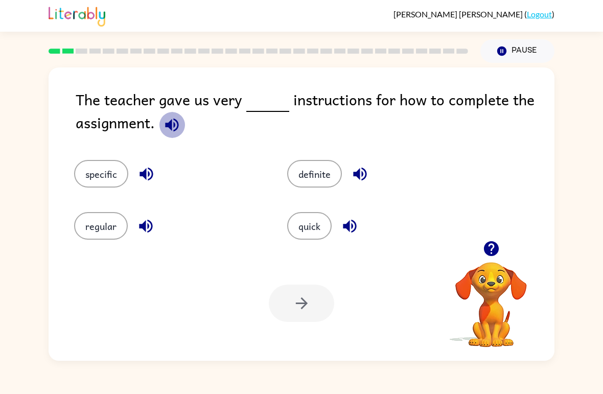
click at [167, 123] on icon "button" at bounding box center [172, 125] width 18 height 18
click at [147, 181] on icon "button" at bounding box center [146, 174] width 18 height 18
click at [139, 227] on icon "button" at bounding box center [146, 226] width 18 height 18
click at [361, 171] on icon "button" at bounding box center [360, 174] width 18 height 18
click at [353, 232] on icon "button" at bounding box center [350, 226] width 18 height 18
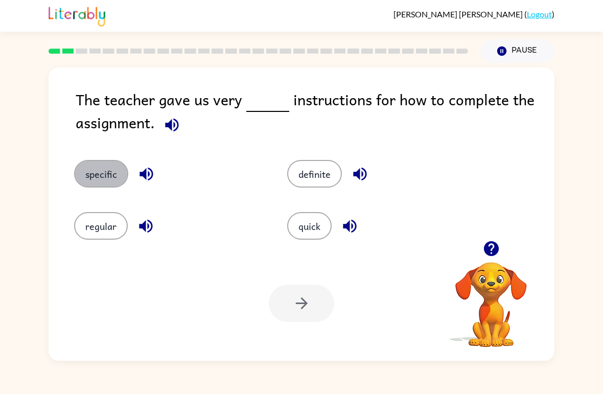
click at [115, 181] on button "specific" at bounding box center [101, 174] width 54 height 28
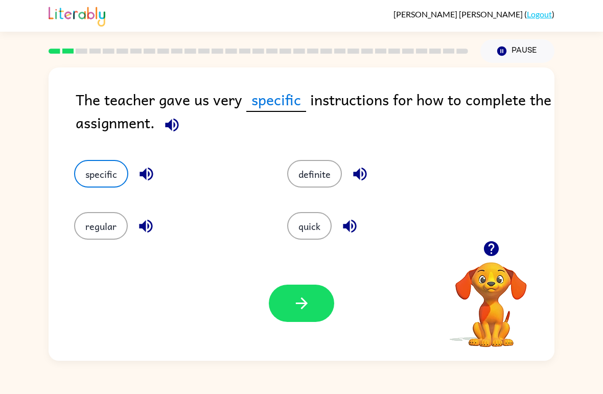
click at [304, 321] on button "button" at bounding box center [301, 302] width 65 height 37
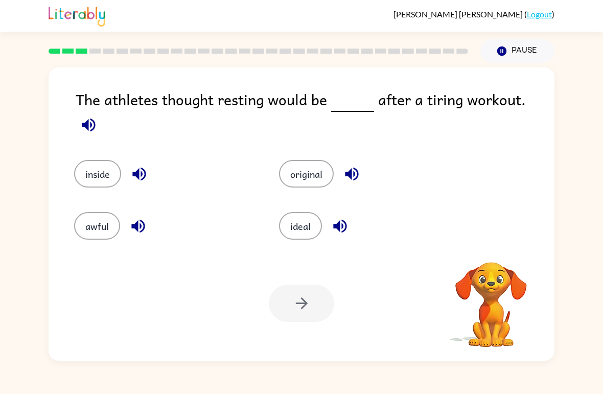
click at [95, 118] on icon "button" at bounding box center [88, 124] width 13 height 13
click at [102, 111] on span at bounding box center [89, 122] width 26 height 23
click at [95, 118] on icon "button" at bounding box center [88, 124] width 13 height 13
click at [338, 223] on icon "button" at bounding box center [339, 226] width 13 height 13
click at [312, 216] on button "ideal" at bounding box center [300, 226] width 43 height 28
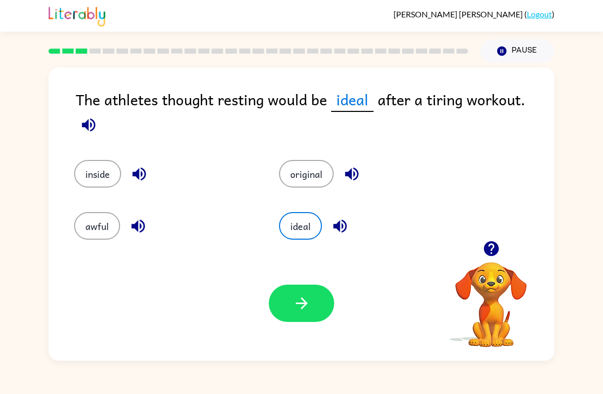
click at [301, 314] on button "button" at bounding box center [301, 302] width 65 height 37
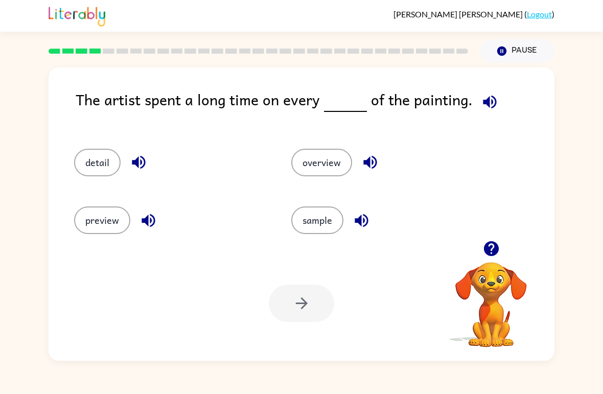
click at [496, 98] on button "button" at bounding box center [489, 102] width 26 height 26
click at [370, 161] on icon "button" at bounding box center [370, 162] width 18 height 18
click at [367, 223] on icon "button" at bounding box center [360, 219] width 13 height 13
click at [131, 162] on icon "button" at bounding box center [139, 162] width 18 height 18
click at [145, 217] on icon "button" at bounding box center [148, 220] width 18 height 18
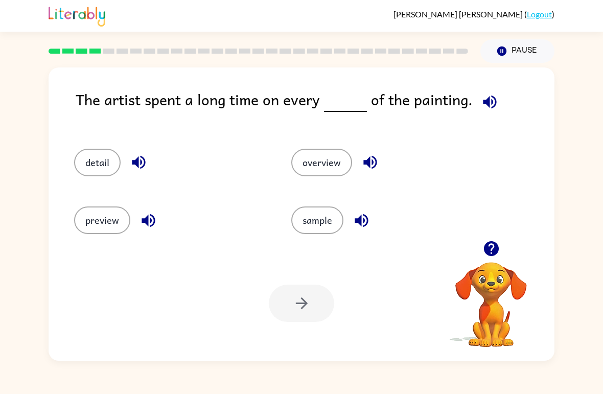
click at [88, 161] on button "detail" at bounding box center [97, 163] width 46 height 28
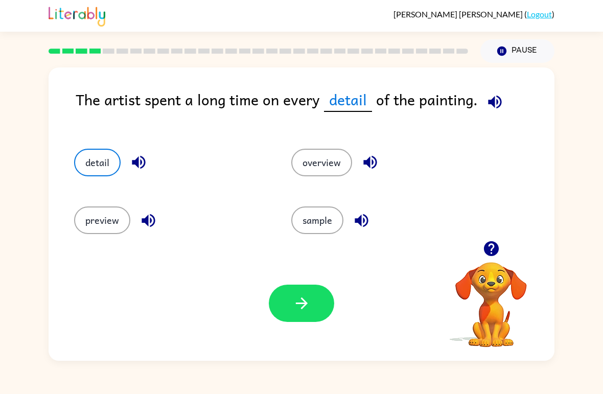
click at [314, 305] on button "button" at bounding box center [301, 302] width 65 height 37
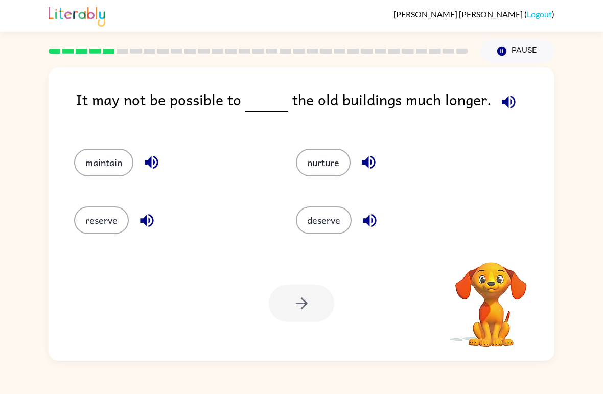
click at [499, 107] on icon "button" at bounding box center [508, 102] width 18 height 18
click at [502, 106] on icon "button" at bounding box center [507, 101] width 13 height 13
click at [508, 104] on icon "button" at bounding box center [508, 102] width 18 height 18
click at [373, 164] on icon "button" at bounding box center [368, 162] width 18 height 18
click at [378, 213] on icon "button" at bounding box center [370, 220] width 18 height 18
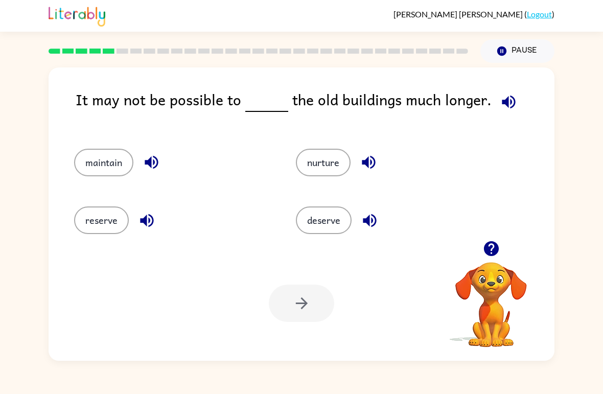
click at [163, 149] on div "maintain" at bounding box center [173, 163] width 198 height 28
click at [152, 161] on icon "button" at bounding box center [151, 162] width 13 height 13
click at [142, 221] on icon "button" at bounding box center [146, 219] width 13 height 13
click at [349, 161] on button "nurture" at bounding box center [323, 163] width 55 height 28
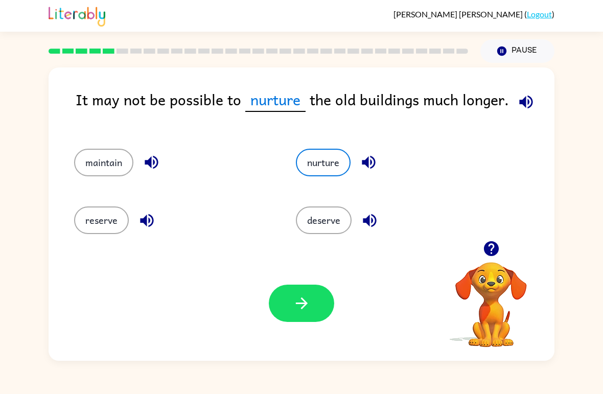
click at [298, 293] on button "button" at bounding box center [301, 302] width 65 height 37
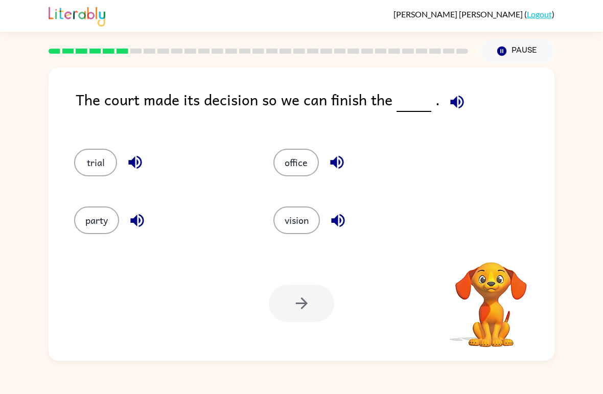
click at [452, 109] on icon "button" at bounding box center [457, 102] width 18 height 18
click at [455, 104] on icon "button" at bounding box center [456, 101] width 13 height 13
click at [145, 169] on button "button" at bounding box center [135, 162] width 26 height 26
click at [130, 223] on icon "button" at bounding box center [137, 220] width 18 height 18
click at [346, 158] on icon "button" at bounding box center [337, 162] width 18 height 18
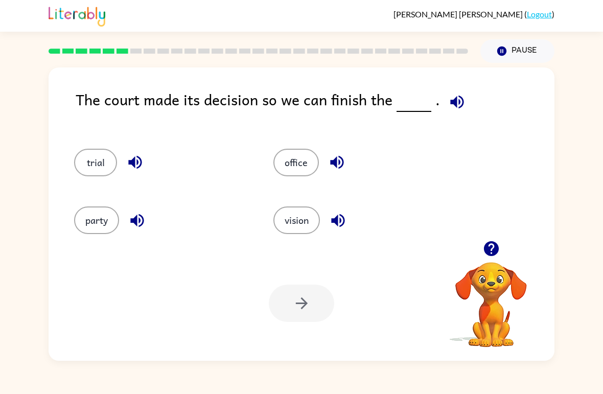
click at [346, 217] on icon "button" at bounding box center [338, 220] width 18 height 18
click at [308, 226] on button "vision" at bounding box center [296, 220] width 46 height 28
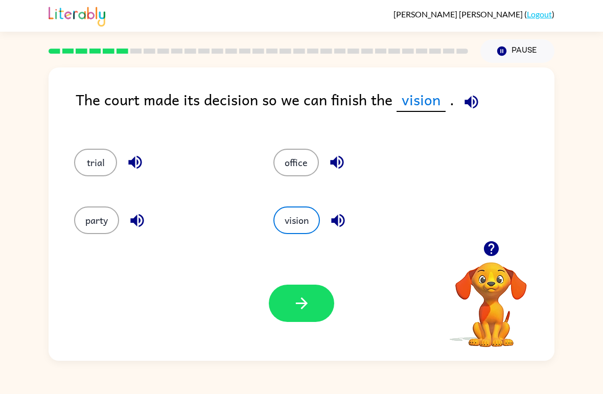
click at [139, 159] on icon "button" at bounding box center [134, 162] width 13 height 13
click at [308, 225] on button "vision" at bounding box center [296, 220] width 46 height 28
click at [315, 302] on button "button" at bounding box center [301, 302] width 65 height 37
click at [94, 156] on button "trial" at bounding box center [95, 163] width 43 height 28
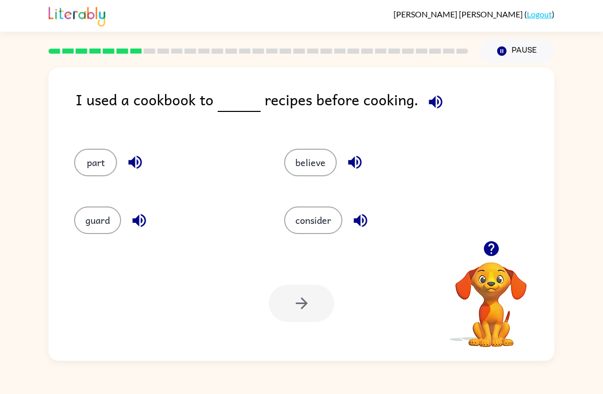
click at [429, 104] on icon "button" at bounding box center [434, 101] width 13 height 13
click at [431, 94] on icon "button" at bounding box center [435, 102] width 18 height 18
click at [357, 167] on icon "button" at bounding box center [355, 162] width 18 height 18
click at [364, 224] on icon "button" at bounding box center [360, 220] width 18 height 18
click at [138, 167] on icon "button" at bounding box center [134, 162] width 13 height 13
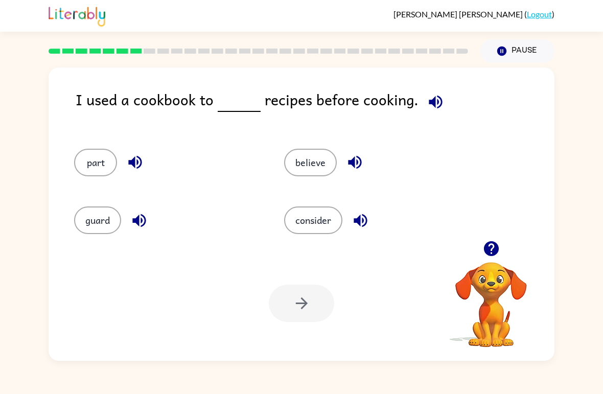
click at [130, 235] on div "guard" at bounding box center [160, 216] width 210 height 58
click at [136, 223] on icon "button" at bounding box center [139, 220] width 18 height 18
click at [321, 221] on button "consider" at bounding box center [313, 220] width 58 height 28
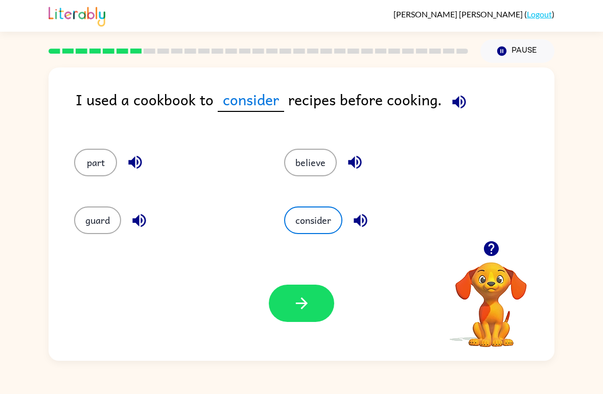
click at [305, 311] on icon "button" at bounding box center [302, 303] width 18 height 18
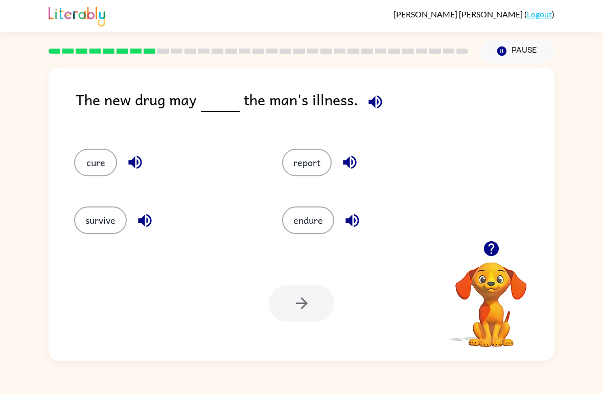
click at [381, 98] on button "button" at bounding box center [375, 102] width 26 height 26
click at [372, 99] on icon "button" at bounding box center [375, 102] width 18 height 18
click at [355, 153] on button "button" at bounding box center [350, 162] width 26 height 26
click at [344, 221] on icon "button" at bounding box center [352, 220] width 18 height 18
click at [141, 163] on icon "button" at bounding box center [134, 162] width 13 height 13
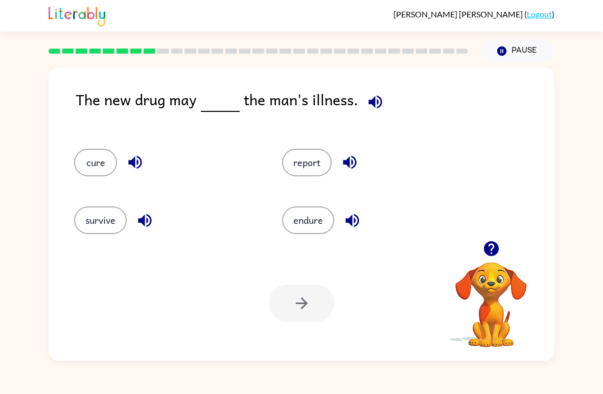
click at [133, 220] on button "button" at bounding box center [145, 220] width 26 height 26
click at [149, 211] on icon "button" at bounding box center [145, 220] width 18 height 18
click at [138, 221] on icon "button" at bounding box center [145, 220] width 18 height 18
click at [107, 212] on button "survive" at bounding box center [100, 220] width 53 height 28
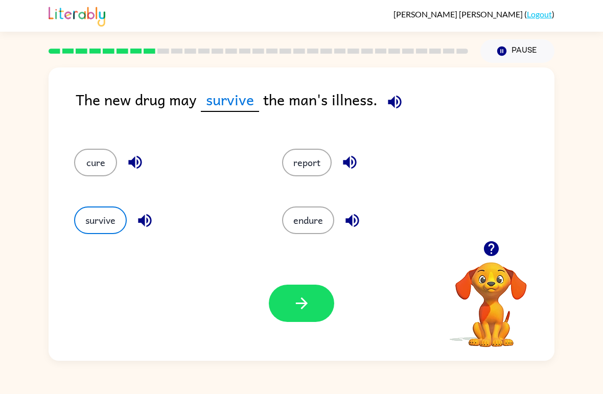
click at [313, 304] on button "button" at bounding box center [301, 302] width 65 height 37
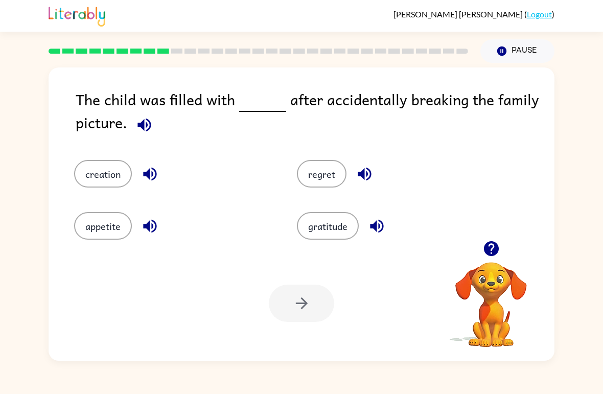
click at [152, 135] on button "button" at bounding box center [144, 125] width 26 height 26
click at [156, 128] on button "button" at bounding box center [144, 125] width 26 height 26
click at [144, 124] on icon "button" at bounding box center [143, 124] width 13 height 13
click at [149, 172] on icon "button" at bounding box center [149, 173] width 13 height 13
click at [143, 232] on icon "button" at bounding box center [150, 226] width 18 height 18
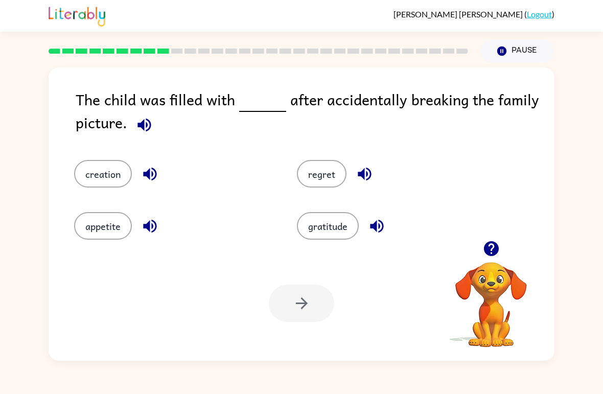
click at [365, 171] on icon "button" at bounding box center [364, 174] width 18 height 18
click at [385, 226] on icon "button" at bounding box center [377, 226] width 18 height 18
click at [111, 174] on button "creation" at bounding box center [103, 174] width 58 height 28
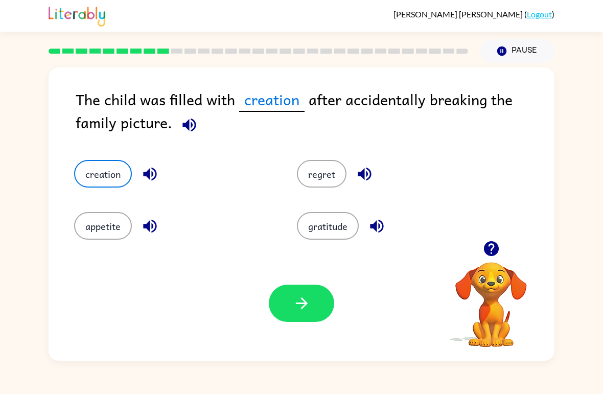
click at [147, 180] on icon "button" at bounding box center [150, 174] width 18 height 18
click at [109, 179] on button "creation" at bounding box center [103, 174] width 58 height 28
click at [308, 315] on button "button" at bounding box center [301, 302] width 65 height 37
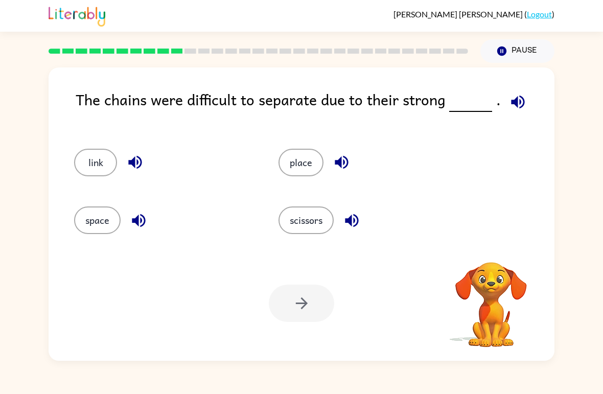
click at [513, 102] on icon "button" at bounding box center [517, 101] width 13 height 13
click at [513, 103] on icon "button" at bounding box center [517, 101] width 13 height 13
click at [347, 164] on icon "button" at bounding box center [341, 162] width 18 height 18
click at [362, 212] on button "button" at bounding box center [352, 220] width 26 height 26
click at [147, 220] on icon "button" at bounding box center [139, 220] width 18 height 18
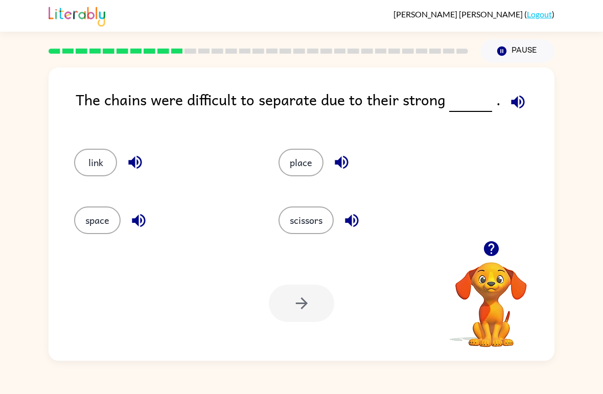
click at [141, 169] on icon "button" at bounding box center [135, 162] width 18 height 18
click at [346, 155] on icon "button" at bounding box center [341, 162] width 18 height 18
click at [353, 158] on button "button" at bounding box center [341, 162] width 26 height 26
click at [314, 162] on button "place" at bounding box center [300, 163] width 45 height 28
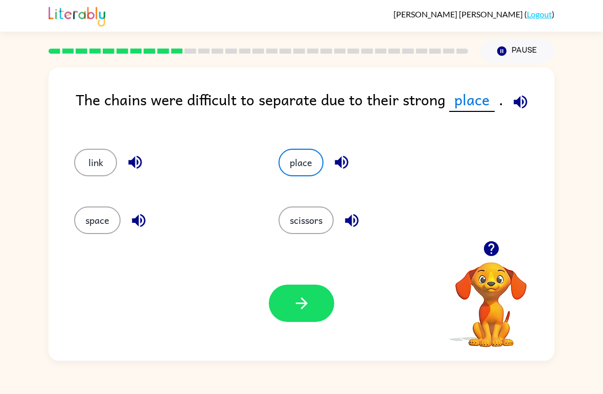
click at [320, 299] on button "button" at bounding box center [301, 302] width 65 height 37
click at [330, 329] on div "Your browser must support playing .mp4 files to use Literably. Please try using…" at bounding box center [302, 303] width 506 height 115
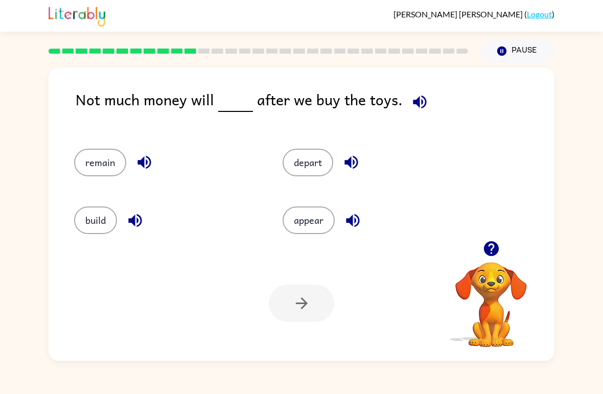
click at [413, 99] on icon "button" at bounding box center [419, 101] width 13 height 13
click at [144, 161] on icon "button" at bounding box center [143, 162] width 13 height 13
click at [135, 224] on icon "button" at bounding box center [134, 219] width 13 height 13
click at [364, 161] on button "button" at bounding box center [351, 162] width 26 height 26
click at [359, 224] on icon "button" at bounding box center [353, 220] width 18 height 18
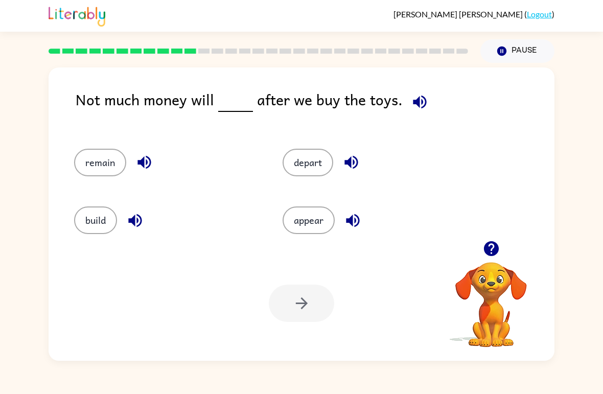
click at [362, 155] on button "button" at bounding box center [351, 162] width 26 height 26
click at [361, 220] on icon "button" at bounding box center [353, 220] width 18 height 18
click at [320, 299] on div at bounding box center [301, 302] width 65 height 37
click at [318, 221] on button "appear" at bounding box center [308, 220] width 52 height 28
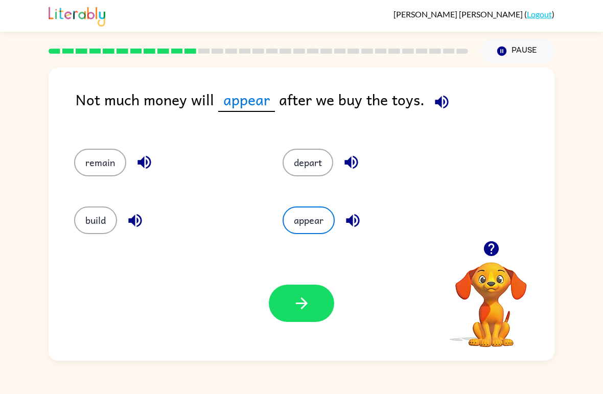
click at [309, 301] on icon "button" at bounding box center [302, 303] width 18 height 18
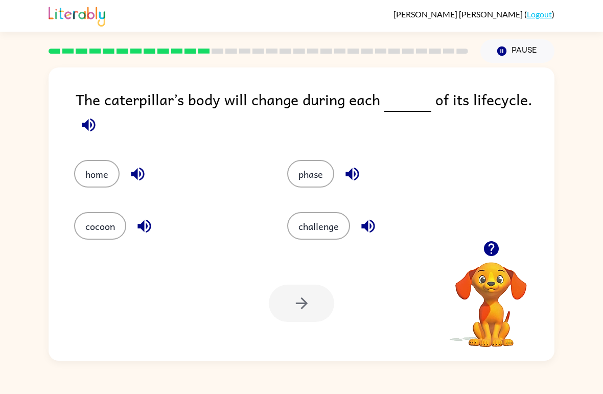
click at [84, 135] on button "button" at bounding box center [89, 125] width 26 height 26
click at [99, 131] on button "button" at bounding box center [89, 125] width 26 height 26
click at [379, 222] on button "button" at bounding box center [368, 226] width 26 height 26
click at [145, 174] on icon "button" at bounding box center [138, 174] width 18 height 18
click at [155, 228] on button "button" at bounding box center [144, 226] width 26 height 26
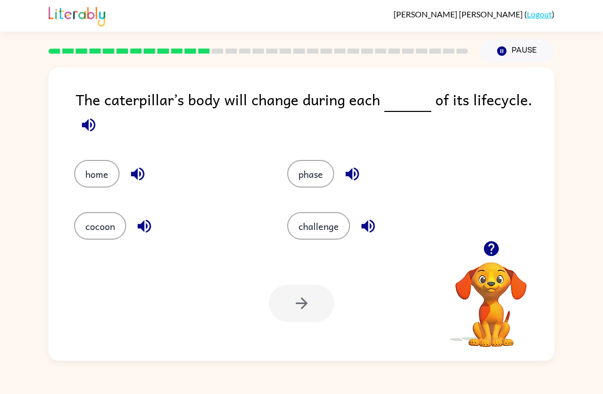
click at [352, 186] on button "button" at bounding box center [352, 174] width 26 height 26
click at [143, 228] on icon "button" at bounding box center [143, 226] width 13 height 13
click at [135, 232] on button "button" at bounding box center [144, 226] width 26 height 26
click at [126, 245] on div "The caterpillar’s body will change during each of its lifecycle. home phase coc…" at bounding box center [302, 213] width 506 height 293
click at [141, 227] on icon "button" at bounding box center [143, 226] width 13 height 13
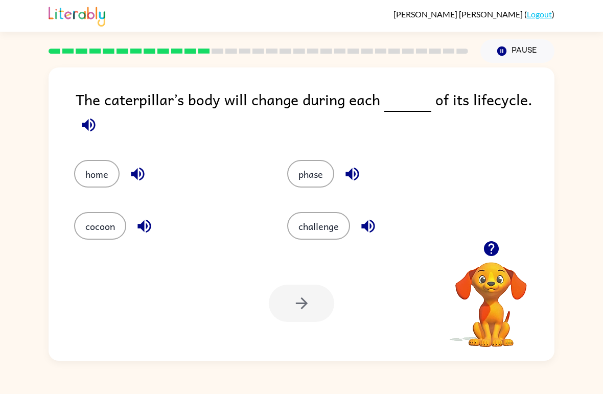
click at [133, 232] on button "button" at bounding box center [144, 226] width 26 height 26
click at [142, 229] on icon "button" at bounding box center [143, 226] width 13 height 13
click at [134, 222] on button "button" at bounding box center [144, 226] width 26 height 26
click at [142, 228] on icon "button" at bounding box center [143, 226] width 13 height 13
click at [141, 229] on icon "button" at bounding box center [143, 226] width 13 height 13
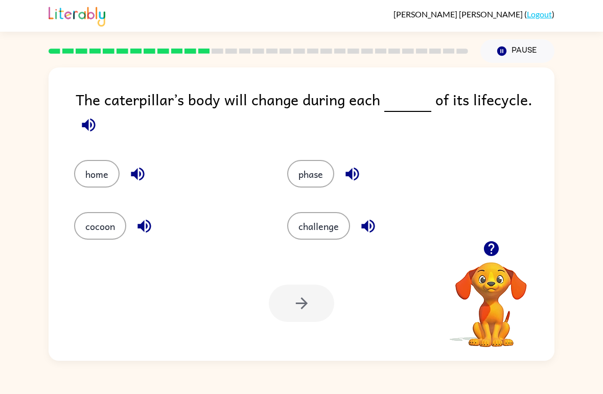
click at [134, 225] on button "button" at bounding box center [144, 226] width 26 height 26
click at [109, 223] on button "cocoon" at bounding box center [100, 226] width 52 height 28
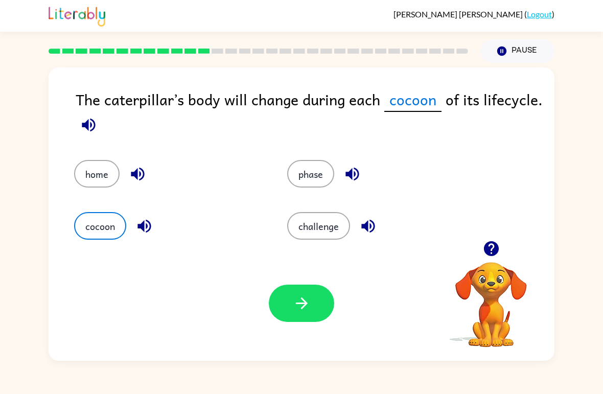
click at [100, 175] on button "home" at bounding box center [96, 174] width 45 height 28
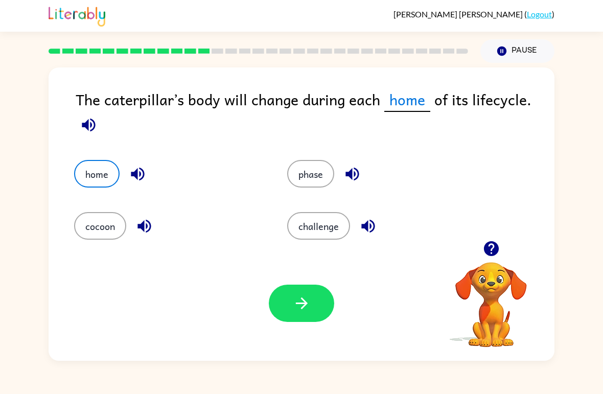
click at [334, 166] on div "phase" at bounding box center [381, 174] width 189 height 28
click at [100, 180] on button "home" at bounding box center [96, 174] width 45 height 28
click at [303, 308] on icon "button" at bounding box center [301, 303] width 12 height 12
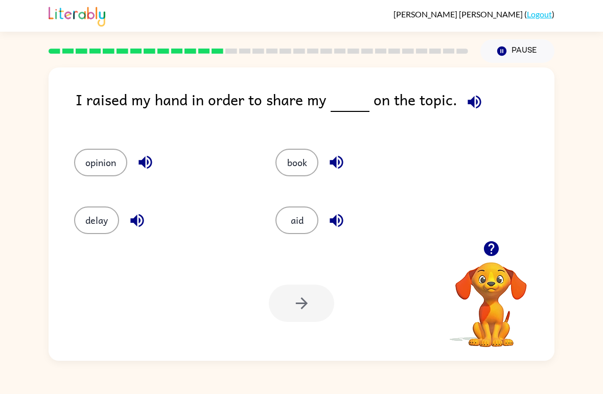
click at [469, 99] on icon "button" at bounding box center [473, 101] width 13 height 13
click at [152, 156] on icon "button" at bounding box center [145, 162] width 18 height 18
click at [141, 220] on icon "button" at bounding box center [137, 220] width 18 height 18
click at [346, 162] on button "button" at bounding box center [336, 162] width 26 height 26
click at [334, 215] on icon "button" at bounding box center [336, 220] width 18 height 18
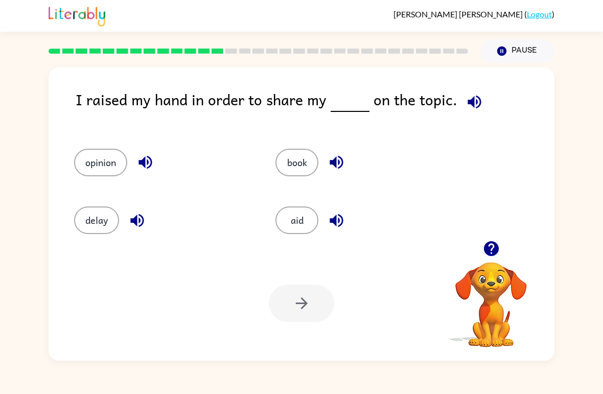
click at [130, 149] on div "opinion" at bounding box center [163, 163] width 178 height 28
click at [106, 157] on button "opinion" at bounding box center [100, 163] width 53 height 28
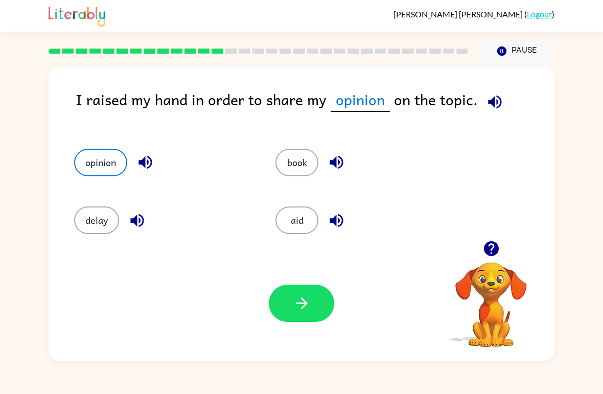
click at [317, 306] on button "button" at bounding box center [301, 302] width 65 height 37
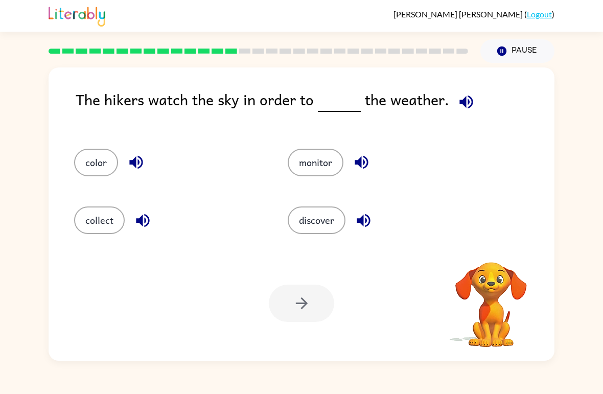
click at [565, 382] on div "Erika Romo-Cantu ( Logout ) Pause Pause The hikers watch the sky in order to th…" at bounding box center [301, 197] width 603 height 394
click at [469, 97] on icon "button" at bounding box center [466, 102] width 18 height 18
click at [469, 101] on icon "button" at bounding box center [466, 102] width 18 height 18
click at [358, 160] on icon "button" at bounding box center [360, 162] width 13 height 13
click at [368, 215] on icon "button" at bounding box center [362, 219] width 13 height 13
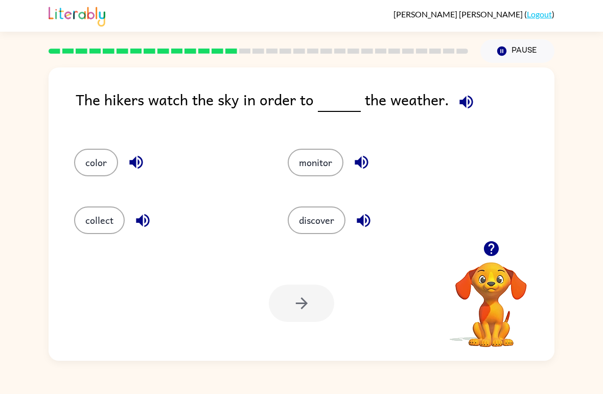
click at [137, 159] on icon "button" at bounding box center [136, 162] width 18 height 18
click at [138, 224] on icon "button" at bounding box center [143, 220] width 18 height 18
click at [313, 150] on button "monitor" at bounding box center [315, 163] width 56 height 28
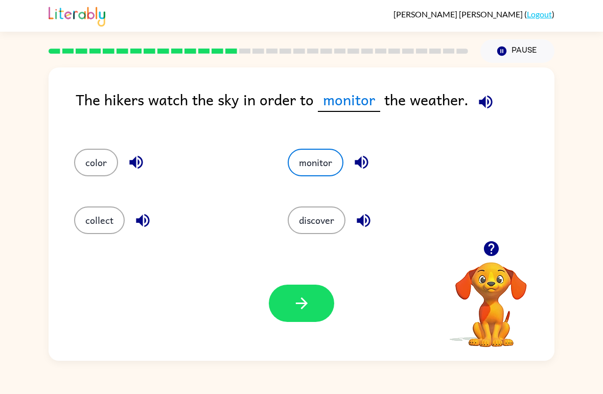
click at [309, 308] on icon "button" at bounding box center [302, 303] width 18 height 18
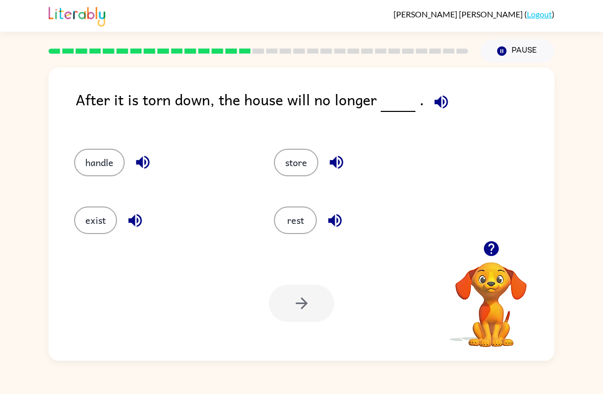
click at [447, 95] on button "button" at bounding box center [441, 102] width 26 height 26
click at [342, 162] on icon "button" at bounding box center [335, 162] width 13 height 13
click at [336, 219] on icon "button" at bounding box center [335, 220] width 18 height 18
click at [154, 169] on button "button" at bounding box center [143, 162] width 26 height 26
click at [142, 219] on icon "button" at bounding box center [135, 220] width 18 height 18
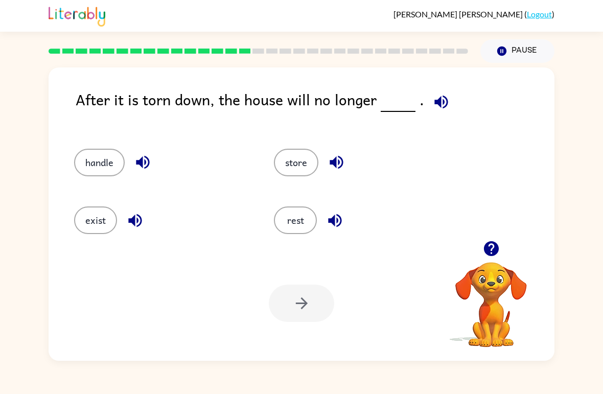
click at [434, 97] on icon "button" at bounding box center [441, 102] width 18 height 18
click at [147, 166] on icon "button" at bounding box center [143, 162] width 18 height 18
click at [131, 220] on icon "button" at bounding box center [134, 219] width 13 height 13
click at [446, 103] on button "button" at bounding box center [441, 102] width 26 height 26
click at [339, 158] on icon "button" at bounding box center [335, 162] width 13 height 13
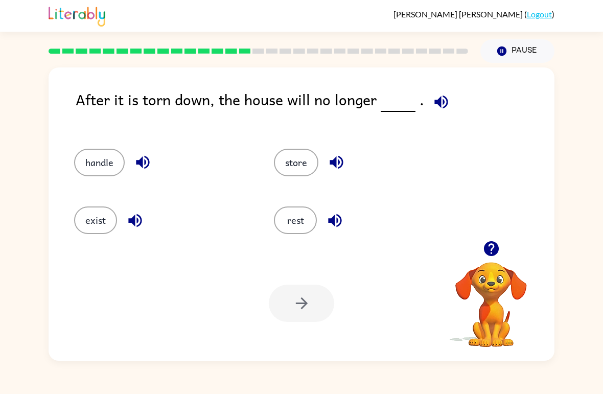
click at [139, 165] on icon "button" at bounding box center [142, 162] width 13 height 13
click at [338, 223] on icon "button" at bounding box center [334, 219] width 13 height 13
click at [97, 159] on button "handle" at bounding box center [99, 163] width 51 height 28
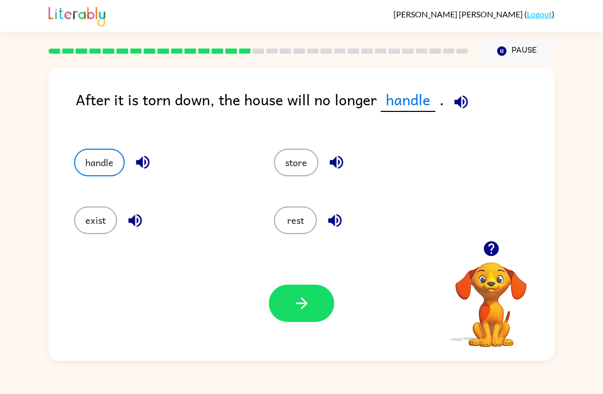
click at [312, 305] on button "button" at bounding box center [301, 302] width 65 height 37
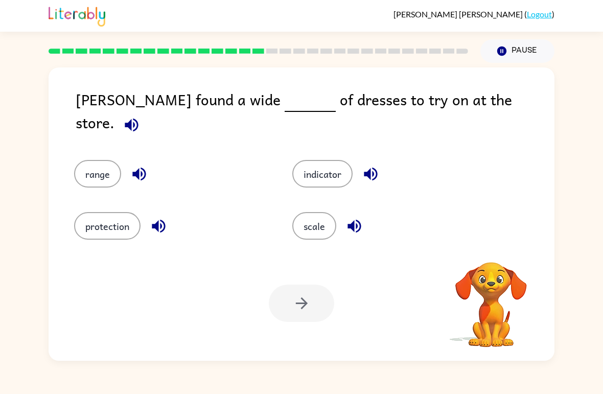
click at [140, 116] on icon "button" at bounding box center [132, 125] width 18 height 18
click at [166, 221] on icon "button" at bounding box center [159, 226] width 18 height 18
click at [142, 165] on icon "button" at bounding box center [139, 174] width 18 height 18
click at [369, 165] on icon "button" at bounding box center [371, 174] width 18 height 18
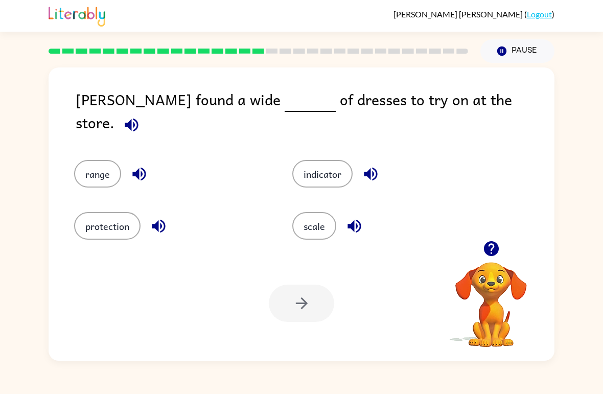
click at [358, 220] on icon "button" at bounding box center [353, 226] width 13 height 13
click at [86, 200] on div "protection" at bounding box center [164, 219] width 218 height 52
click at [138, 118] on icon "button" at bounding box center [131, 124] width 13 height 13
click at [370, 167] on icon "button" at bounding box center [370, 173] width 13 height 13
click at [379, 165] on icon "button" at bounding box center [371, 174] width 18 height 18
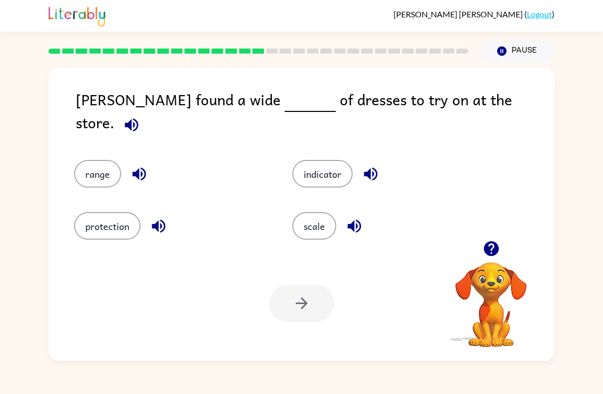
click at [358, 220] on icon "button" at bounding box center [353, 226] width 13 height 13
click at [146, 167] on icon "button" at bounding box center [139, 174] width 18 height 18
click at [155, 229] on icon "button" at bounding box center [159, 226] width 18 height 18
click at [101, 170] on button "range" at bounding box center [97, 174] width 47 height 28
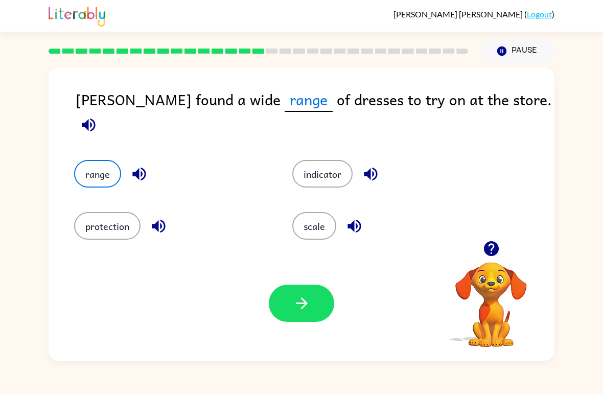
click at [277, 293] on button "button" at bounding box center [301, 302] width 65 height 37
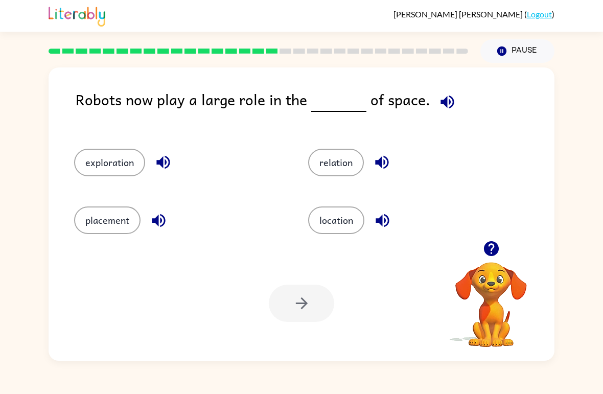
click at [446, 101] on icon "button" at bounding box center [446, 101] width 13 height 13
click at [601, 107] on div "Robots now play a large role in the of space. exploration relation placement lo…" at bounding box center [301, 212] width 603 height 298
click at [399, 157] on div "relation" at bounding box center [413, 163] width 210 height 28
click at [387, 160] on icon "button" at bounding box center [381, 162] width 13 height 13
click at [387, 220] on icon "button" at bounding box center [382, 220] width 18 height 18
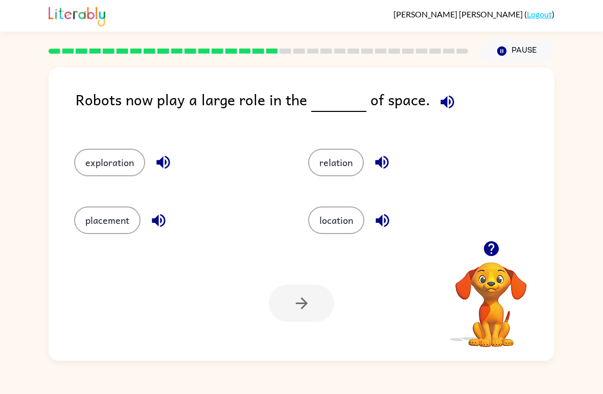
click at [163, 215] on icon "button" at bounding box center [159, 220] width 18 height 18
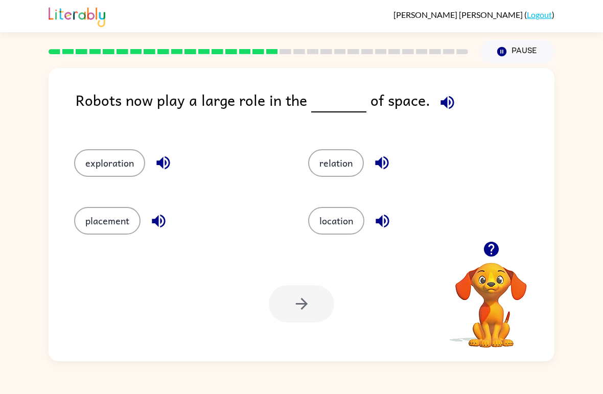
click at [160, 169] on icon "button" at bounding box center [163, 162] width 18 height 18
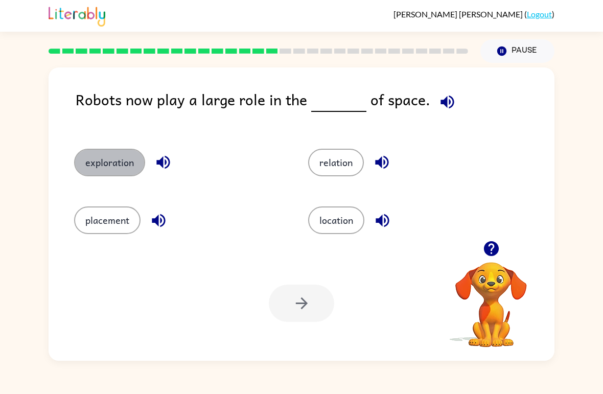
click at [128, 164] on button "exploration" at bounding box center [109, 163] width 71 height 28
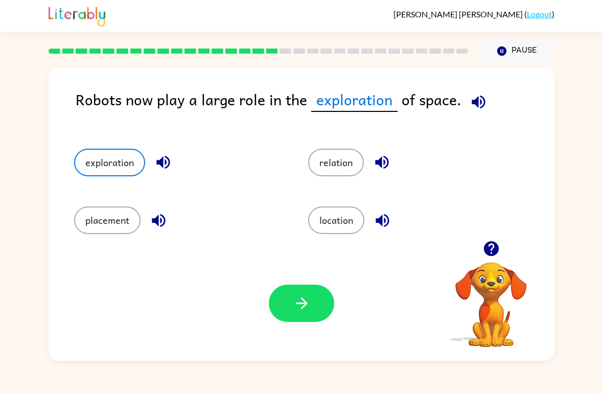
click at [299, 290] on button "button" at bounding box center [301, 302] width 65 height 37
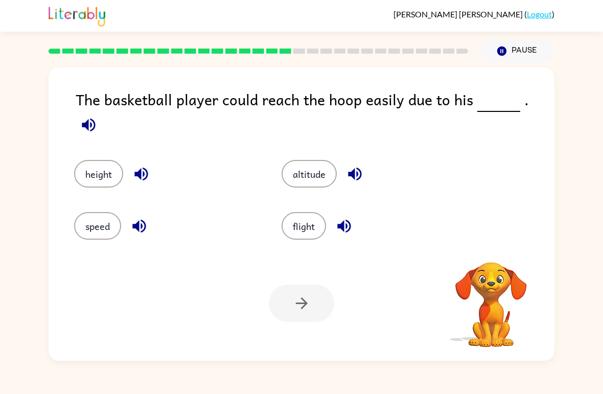
click at [98, 116] on icon "button" at bounding box center [89, 125] width 18 height 18
click at [95, 118] on icon "button" at bounding box center [88, 124] width 13 height 13
click at [357, 161] on button "button" at bounding box center [355, 174] width 26 height 26
click at [342, 220] on icon "button" at bounding box center [343, 226] width 13 height 13
click at [142, 224] on icon "button" at bounding box center [139, 226] width 18 height 18
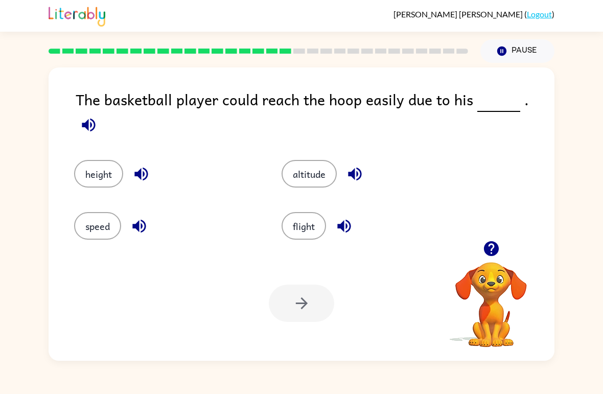
click at [139, 167] on icon "button" at bounding box center [140, 173] width 13 height 13
click at [114, 162] on button "height" at bounding box center [98, 174] width 49 height 28
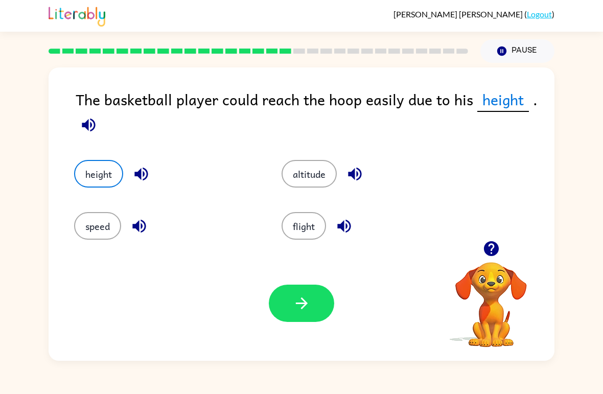
click at [293, 313] on button "button" at bounding box center [301, 302] width 65 height 37
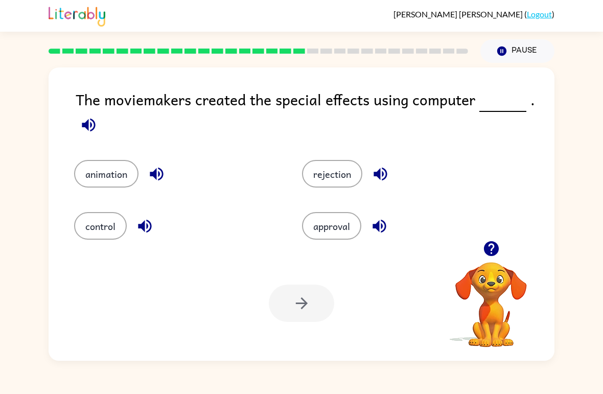
click at [86, 125] on icon "button" at bounding box center [88, 124] width 13 height 13
click at [162, 172] on icon "button" at bounding box center [156, 173] width 13 height 13
click at [143, 221] on icon "button" at bounding box center [145, 226] width 18 height 18
click at [386, 176] on icon "button" at bounding box center [379, 173] width 13 height 13
click at [383, 229] on icon "button" at bounding box center [379, 226] width 18 height 18
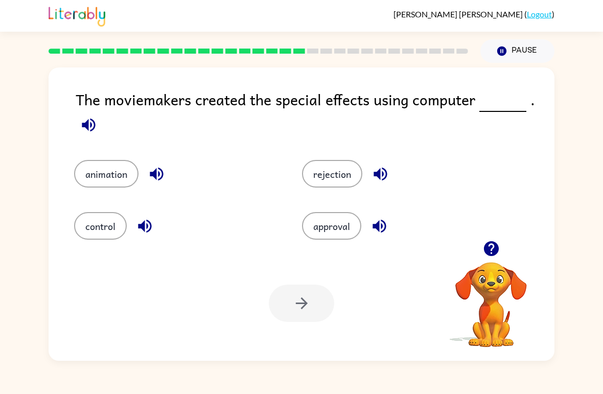
click at [109, 219] on button "control" at bounding box center [100, 226] width 53 height 28
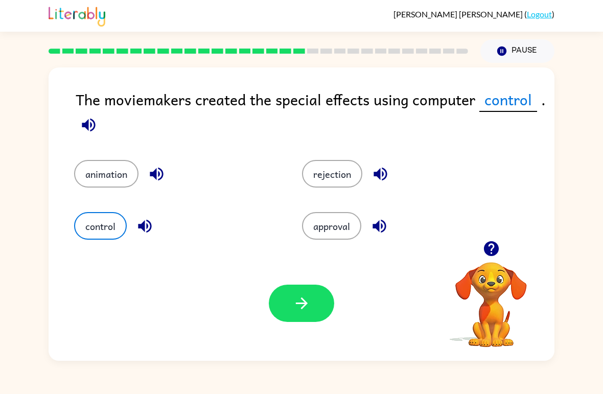
click at [295, 309] on icon "button" at bounding box center [302, 303] width 18 height 18
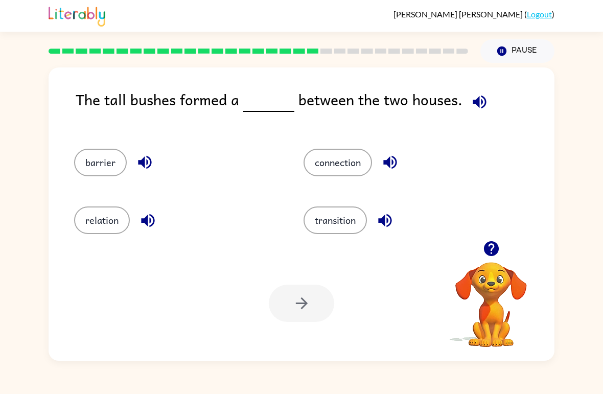
click at [480, 98] on icon "button" at bounding box center [479, 102] width 18 height 18
click at [381, 154] on button "button" at bounding box center [390, 162] width 26 height 26
click at [390, 226] on icon "button" at bounding box center [384, 219] width 13 height 13
click at [150, 166] on icon "button" at bounding box center [144, 162] width 13 height 13
click at [157, 223] on button "button" at bounding box center [148, 220] width 26 height 26
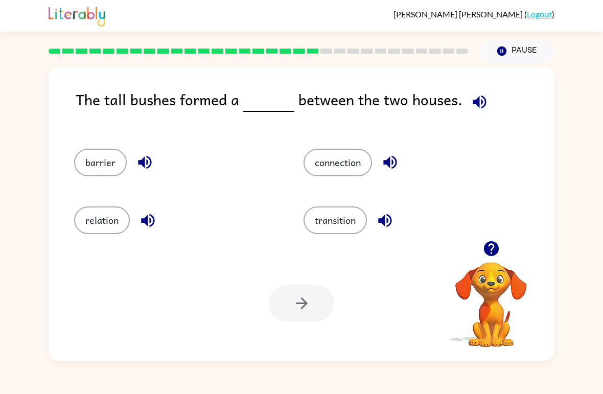
click at [354, 159] on button "connection" at bounding box center [337, 163] width 68 height 28
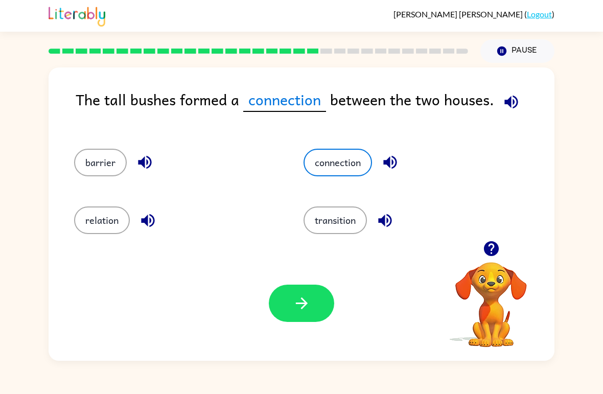
click at [313, 315] on button "button" at bounding box center [301, 302] width 65 height 37
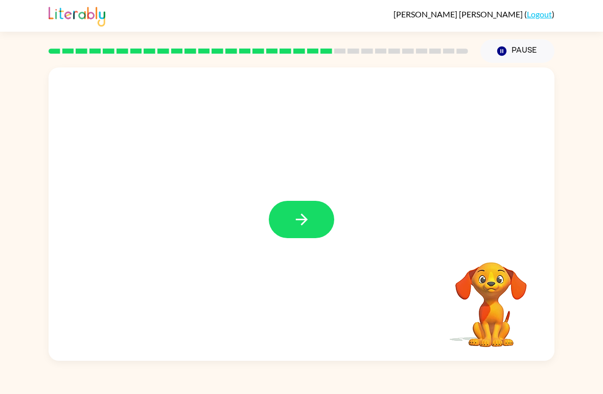
click at [299, 213] on icon "button" at bounding box center [302, 219] width 18 height 18
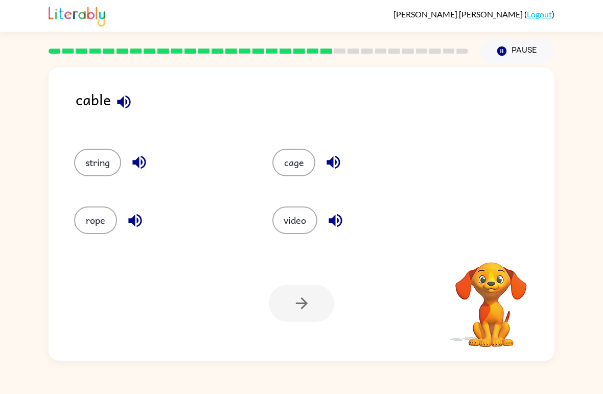
click at [127, 103] on icon "button" at bounding box center [124, 102] width 18 height 18
click at [124, 104] on icon "button" at bounding box center [124, 102] width 18 height 18
click at [334, 164] on icon "button" at bounding box center [333, 162] width 18 height 18
click at [339, 217] on icon "button" at bounding box center [335, 220] width 18 height 18
click at [151, 162] on button "button" at bounding box center [139, 162] width 26 height 26
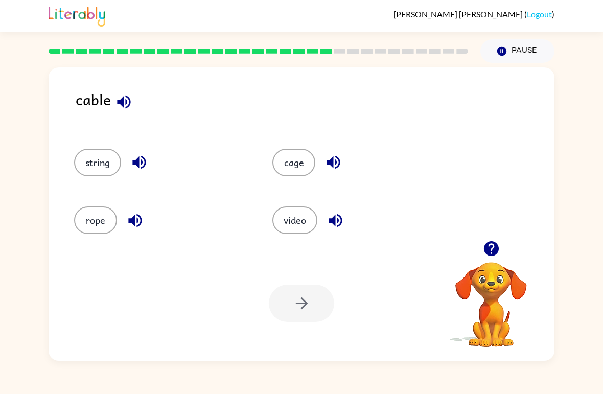
click at [135, 224] on icon "button" at bounding box center [135, 220] width 18 height 18
click at [295, 160] on button "cage" at bounding box center [293, 163] width 43 height 28
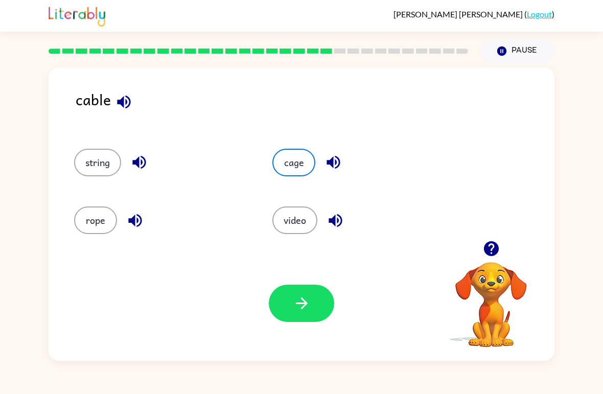
click at [307, 308] on icon "button" at bounding box center [302, 303] width 18 height 18
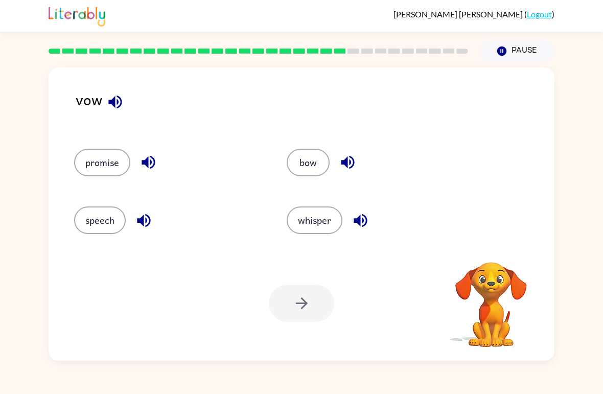
click at [127, 103] on button "button" at bounding box center [115, 102] width 26 height 26
click at [314, 164] on button "bow" at bounding box center [307, 163] width 43 height 28
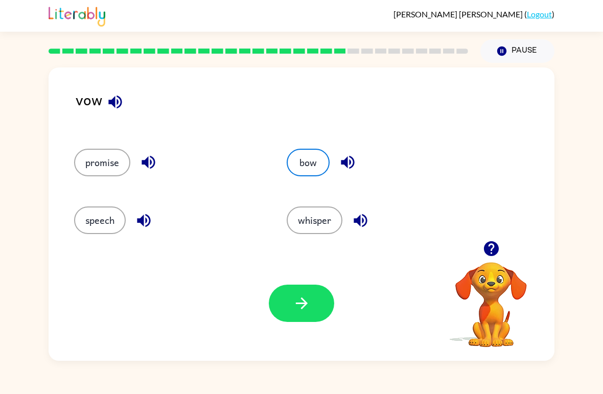
click at [304, 297] on icon "button" at bounding box center [302, 303] width 18 height 18
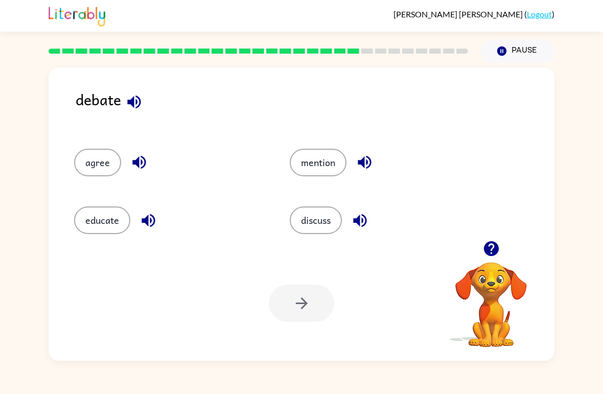
click at [145, 106] on button "button" at bounding box center [134, 102] width 26 height 26
click at [142, 96] on icon "button" at bounding box center [134, 102] width 18 height 18
click at [139, 99] on icon "button" at bounding box center [133, 101] width 13 height 13
click at [152, 215] on icon "button" at bounding box center [147, 219] width 13 height 13
click at [99, 217] on button "educate" at bounding box center [102, 220] width 56 height 28
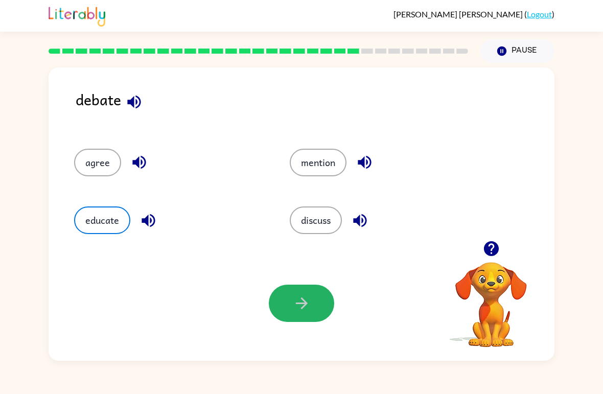
click at [298, 308] on icon "button" at bounding box center [302, 303] width 18 height 18
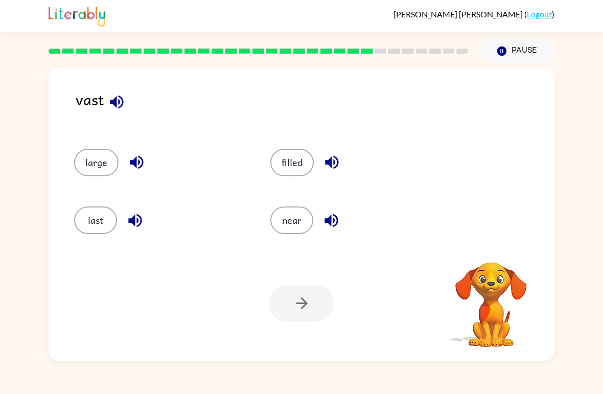
click at [115, 97] on icon "button" at bounding box center [117, 102] width 18 height 18
click at [121, 101] on icon "button" at bounding box center [117, 102] width 18 height 18
click at [335, 162] on icon "button" at bounding box center [332, 162] width 18 height 18
click at [334, 223] on icon "button" at bounding box center [331, 220] width 18 height 18
click at [134, 162] on icon "button" at bounding box center [136, 162] width 13 height 13
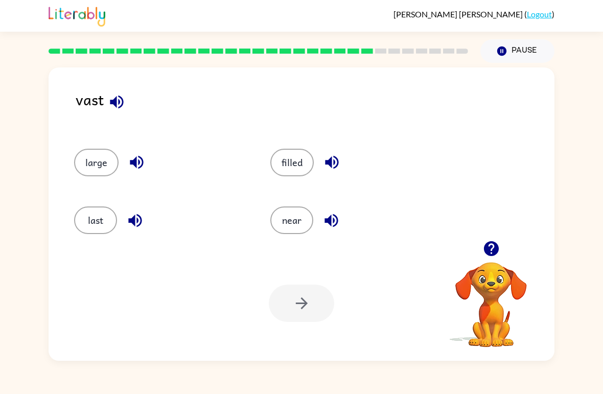
click at [124, 224] on button "button" at bounding box center [135, 220] width 26 height 26
click at [87, 221] on button "last" at bounding box center [95, 220] width 43 height 28
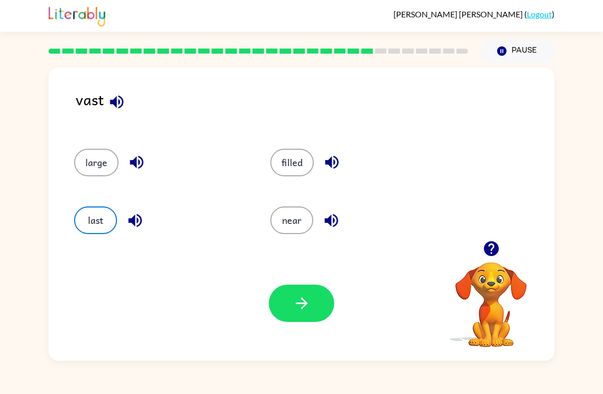
click at [302, 303] on icon "button" at bounding box center [302, 303] width 18 height 18
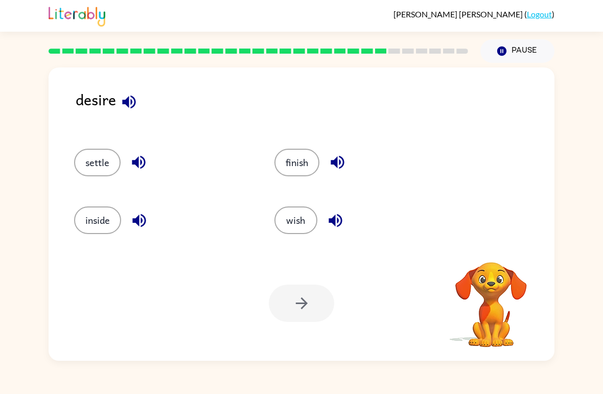
click at [132, 103] on icon "button" at bounding box center [128, 101] width 13 height 13
click at [334, 214] on icon "button" at bounding box center [335, 220] width 18 height 18
click at [338, 154] on icon "button" at bounding box center [337, 162] width 18 height 18
click at [135, 154] on icon "button" at bounding box center [139, 162] width 18 height 18
click at [146, 222] on icon "button" at bounding box center [138, 219] width 13 height 13
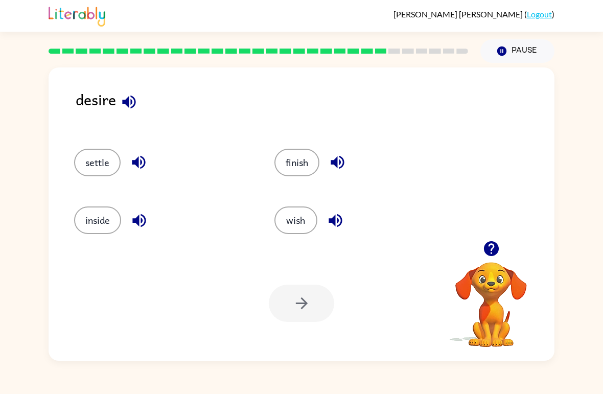
click at [104, 224] on button "inside" at bounding box center [97, 220] width 47 height 28
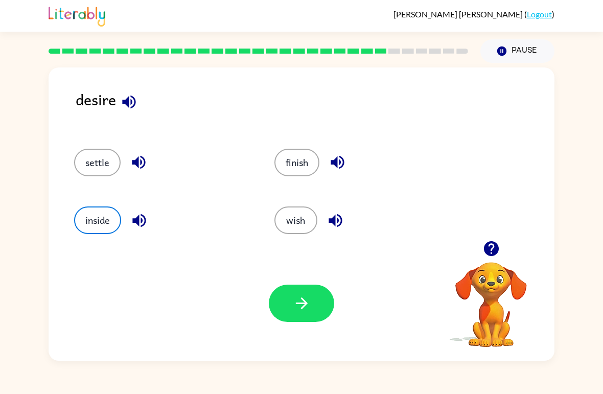
click at [278, 301] on button "button" at bounding box center [301, 302] width 65 height 37
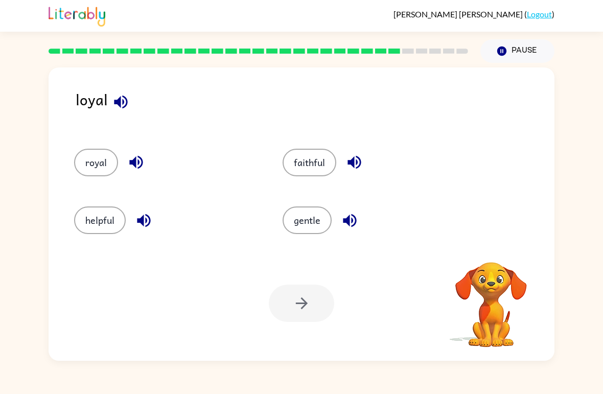
click at [130, 106] on button "button" at bounding box center [121, 102] width 26 height 26
click at [138, 159] on icon "button" at bounding box center [136, 162] width 18 height 18
click at [122, 102] on icon "button" at bounding box center [120, 101] width 13 height 13
click at [142, 164] on icon "button" at bounding box center [135, 162] width 13 height 13
click at [151, 217] on icon "button" at bounding box center [144, 220] width 18 height 18
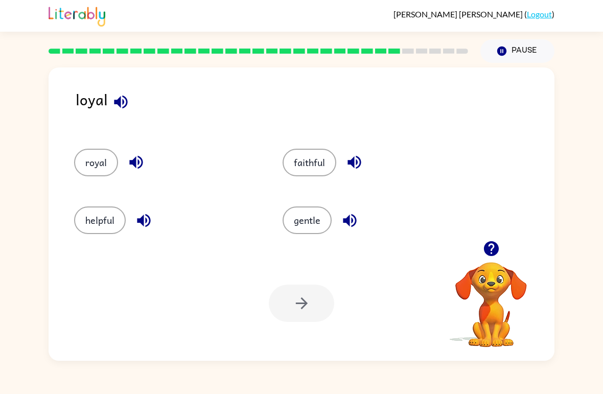
click at [357, 162] on icon "button" at bounding box center [353, 162] width 13 height 13
click at [101, 165] on button "royal" at bounding box center [96, 163] width 44 height 28
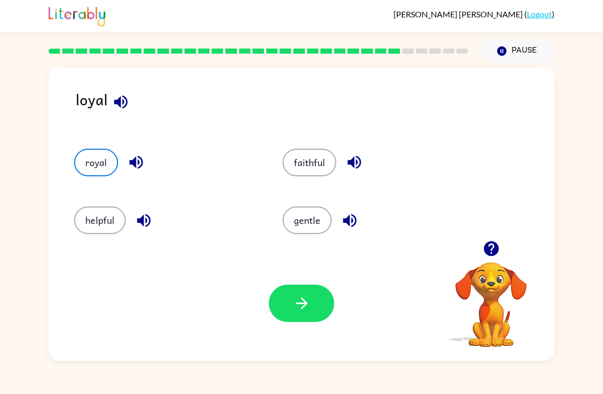
click at [298, 293] on button "button" at bounding box center [301, 302] width 65 height 37
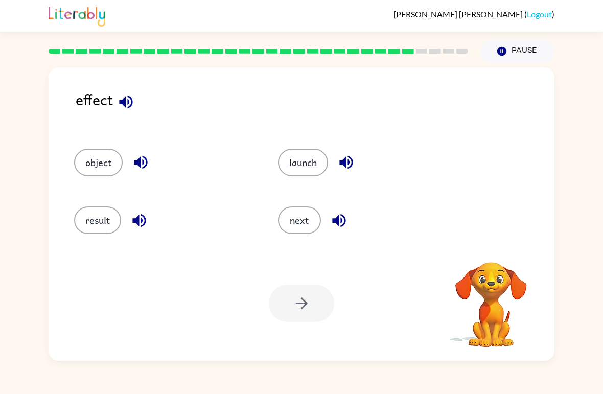
click at [128, 107] on icon "button" at bounding box center [126, 102] width 18 height 18
click at [131, 104] on icon "button" at bounding box center [125, 101] width 13 height 13
click at [351, 156] on icon "button" at bounding box center [346, 162] width 18 height 18
click at [342, 219] on icon "button" at bounding box center [339, 220] width 18 height 18
click at [143, 155] on icon "button" at bounding box center [141, 162] width 18 height 18
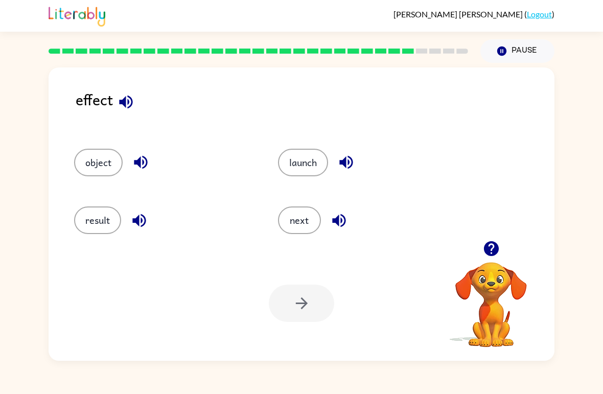
click at [140, 228] on icon "button" at bounding box center [139, 220] width 18 height 18
click at [109, 165] on button "object" at bounding box center [98, 163] width 49 height 28
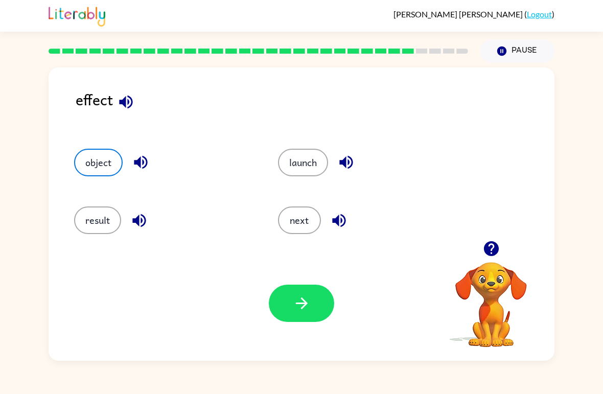
click at [311, 294] on button "button" at bounding box center [301, 302] width 65 height 37
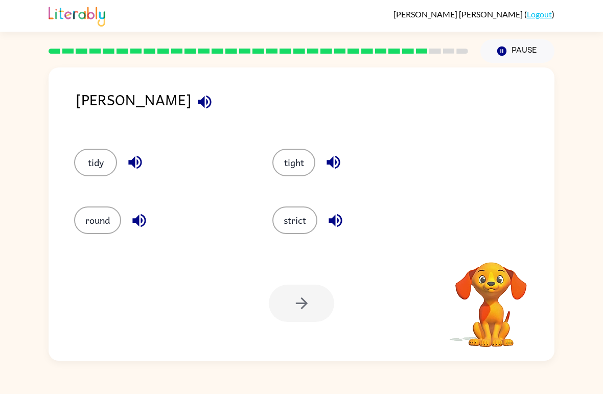
click at [196, 104] on icon "button" at bounding box center [205, 102] width 18 height 18
click at [134, 158] on icon "button" at bounding box center [135, 162] width 18 height 18
click at [131, 221] on icon "button" at bounding box center [139, 220] width 18 height 18
click at [333, 159] on icon "button" at bounding box center [332, 162] width 13 height 13
click at [343, 212] on icon "button" at bounding box center [335, 220] width 18 height 18
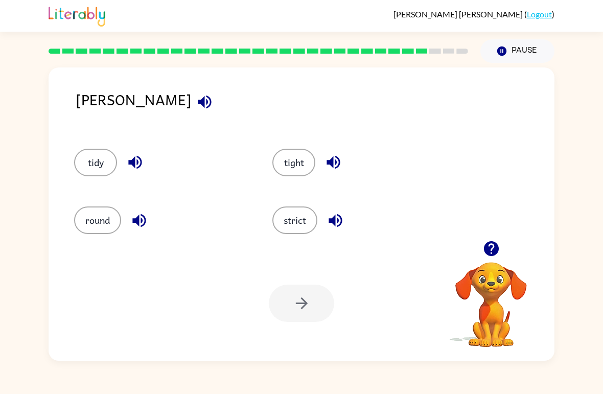
click at [105, 231] on button "round" at bounding box center [97, 220] width 47 height 28
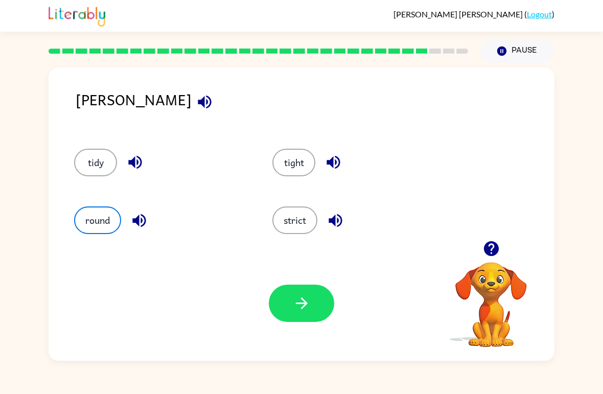
click at [313, 315] on button "button" at bounding box center [301, 302] width 65 height 37
click at [575, 305] on div "stern tidy tight round strict Your browser must support playing .mp4 files to u…" at bounding box center [301, 212] width 603 height 298
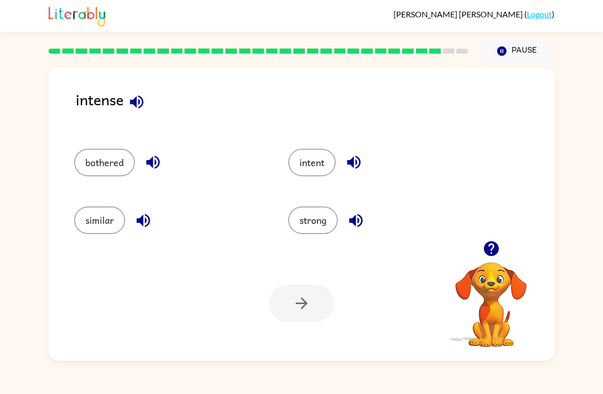
click at [137, 103] on icon "button" at bounding box center [136, 101] width 13 height 13
click at [112, 221] on button "similar" at bounding box center [99, 220] width 51 height 28
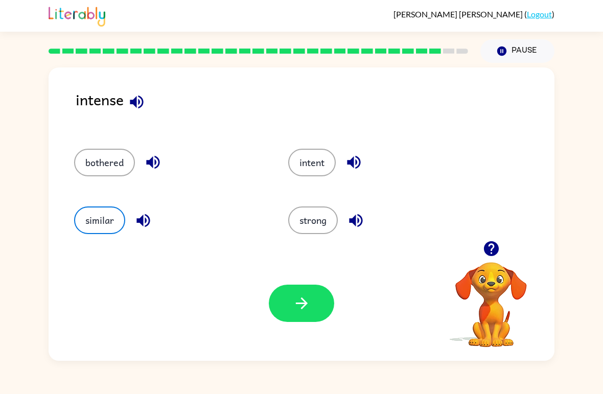
click at [130, 165] on button "bothered" at bounding box center [104, 163] width 61 height 28
click at [150, 162] on icon "button" at bounding box center [152, 162] width 13 height 13
click at [146, 215] on icon "button" at bounding box center [142, 219] width 13 height 13
click at [363, 157] on icon "button" at bounding box center [354, 162] width 18 height 18
click at [364, 227] on icon "button" at bounding box center [356, 220] width 18 height 18
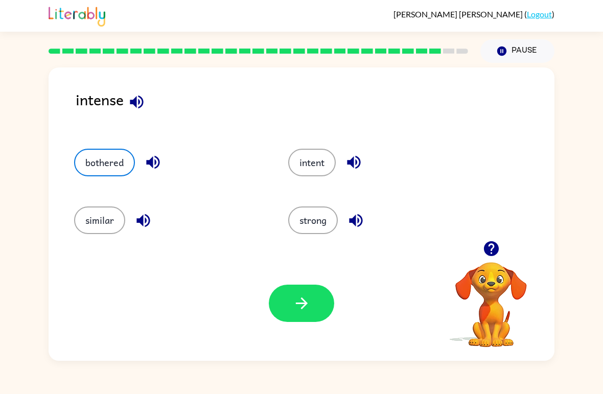
click at [307, 159] on button "intent" at bounding box center [311, 163] width 47 height 28
click at [303, 309] on icon "button" at bounding box center [302, 303] width 18 height 18
